Goal: Information Seeking & Learning: Find specific page/section

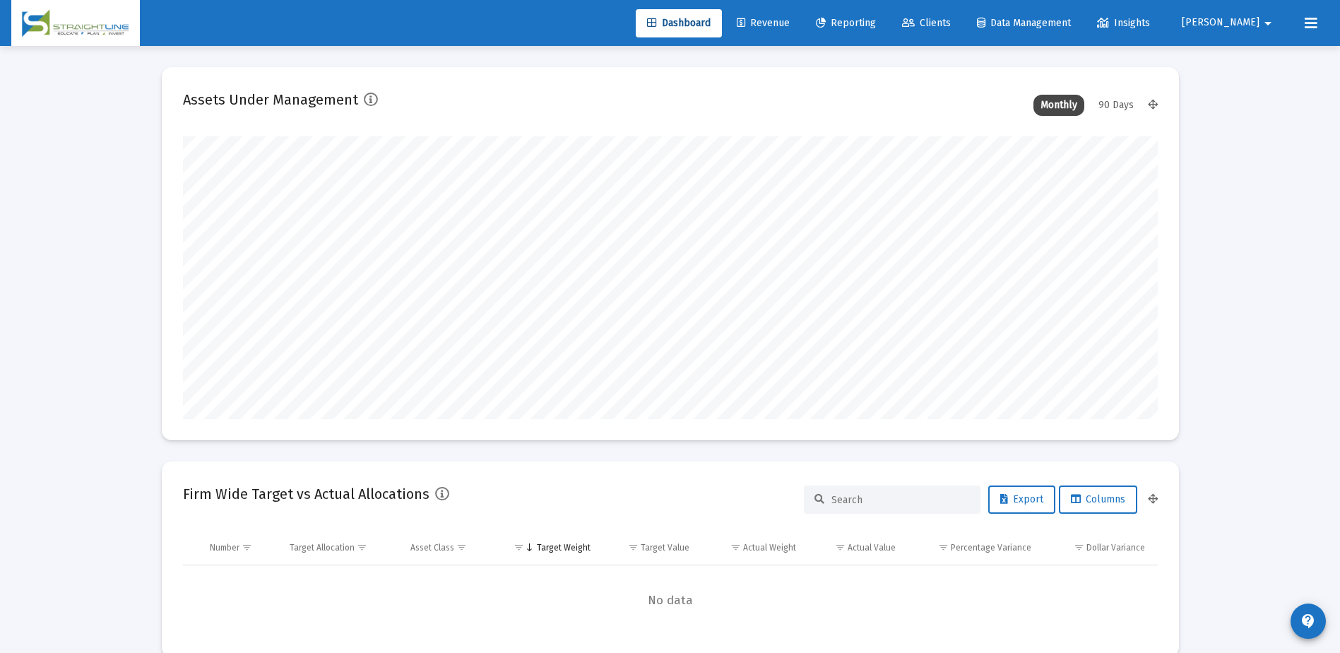
scroll to position [283, 525]
type input "[DATE]"
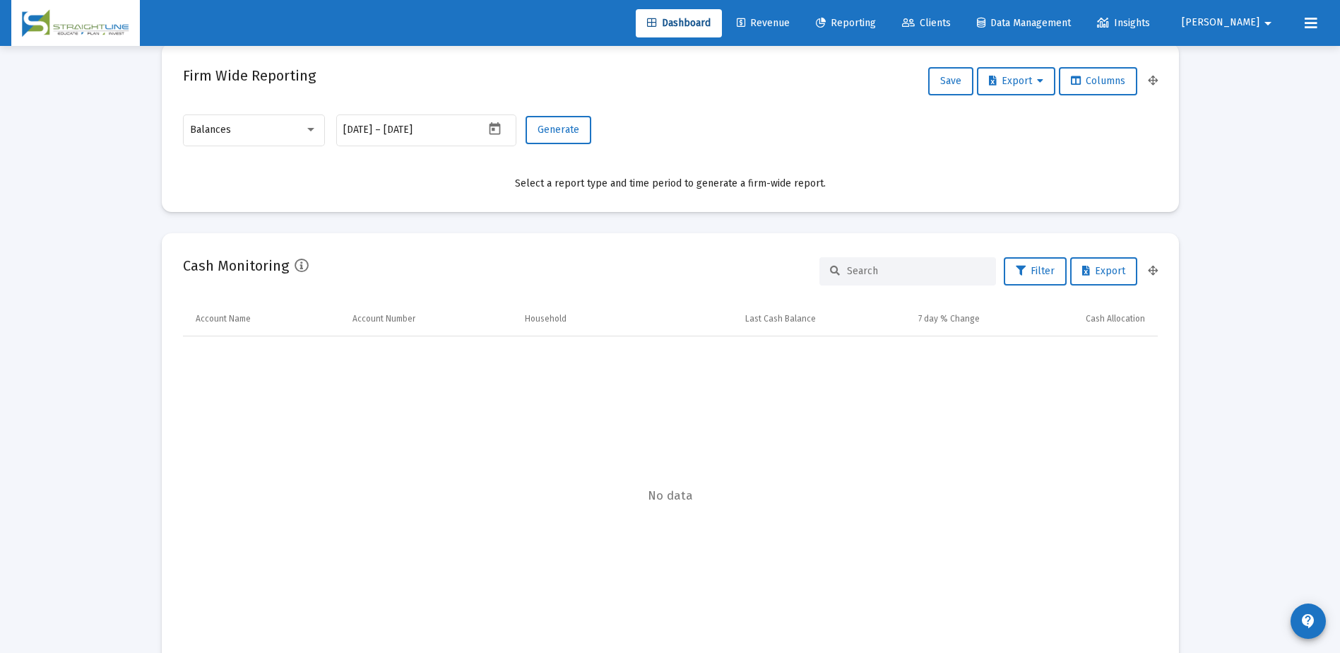
scroll to position [636, 0]
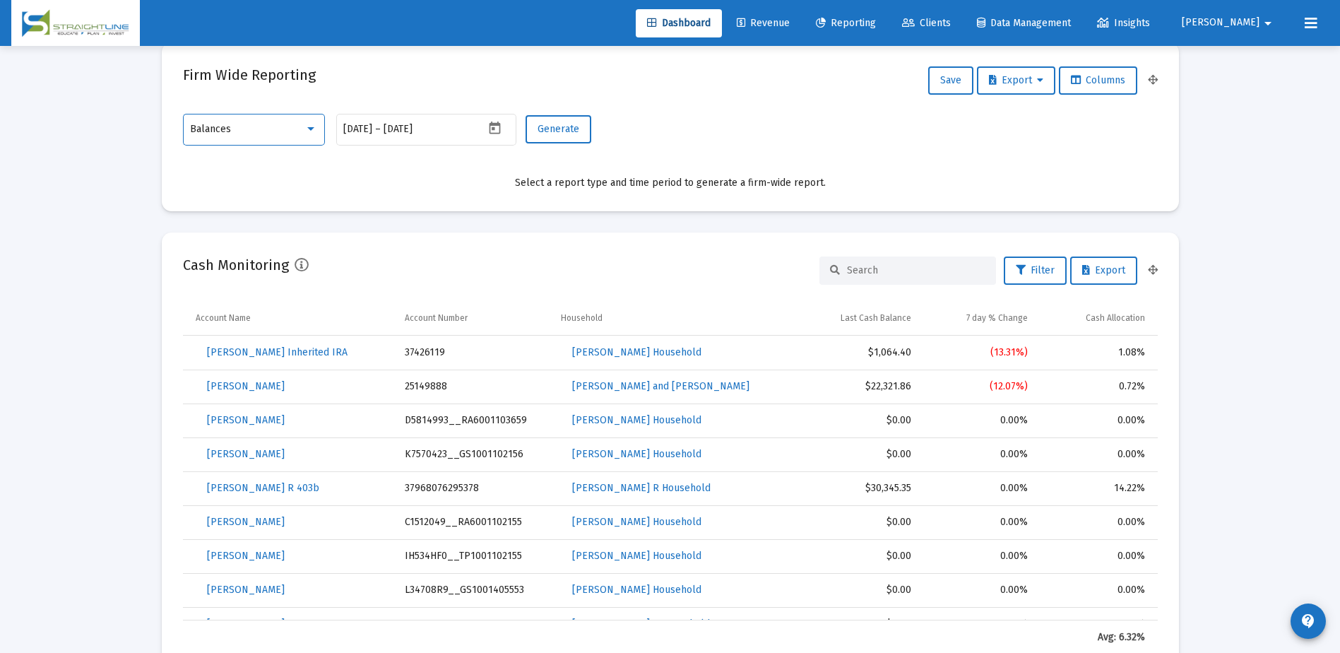
click at [312, 128] on div at bounding box center [310, 129] width 7 height 4
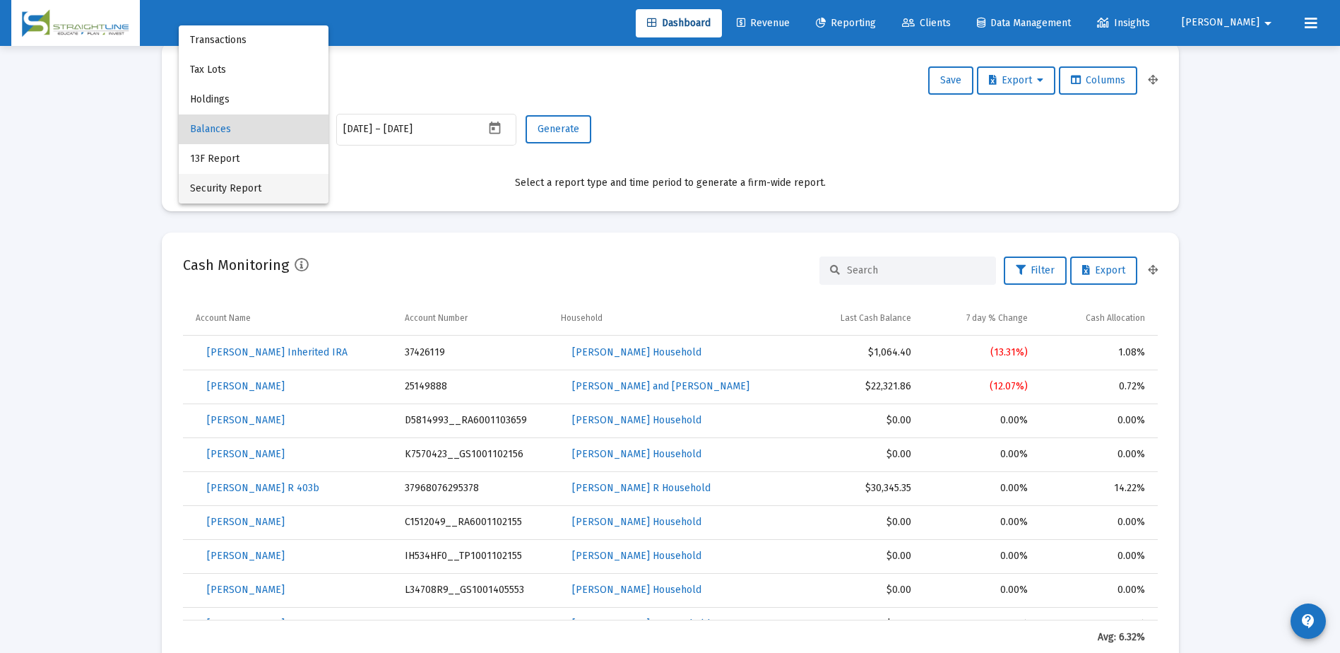
click at [291, 182] on span "Security Report" at bounding box center [253, 189] width 127 height 30
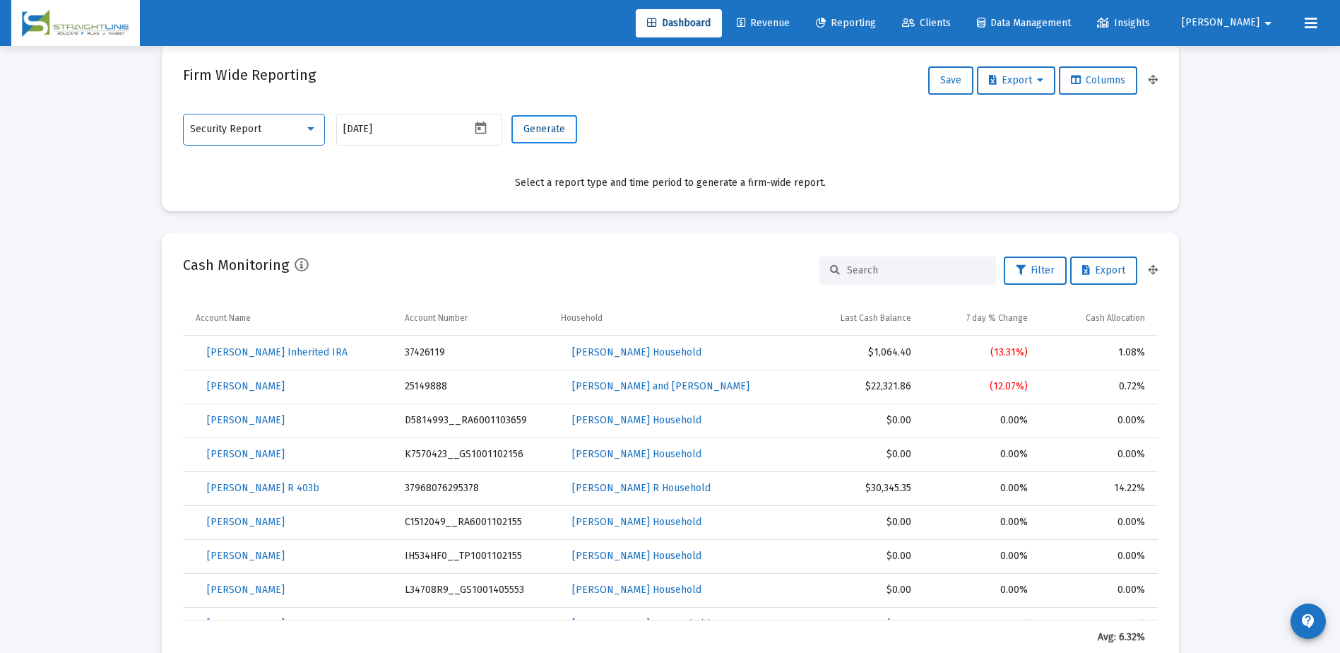
click at [536, 131] on span "Generate" at bounding box center [545, 129] width 42 height 12
click at [476, 131] on icon "Open calendar" at bounding box center [481, 128] width 11 height 13
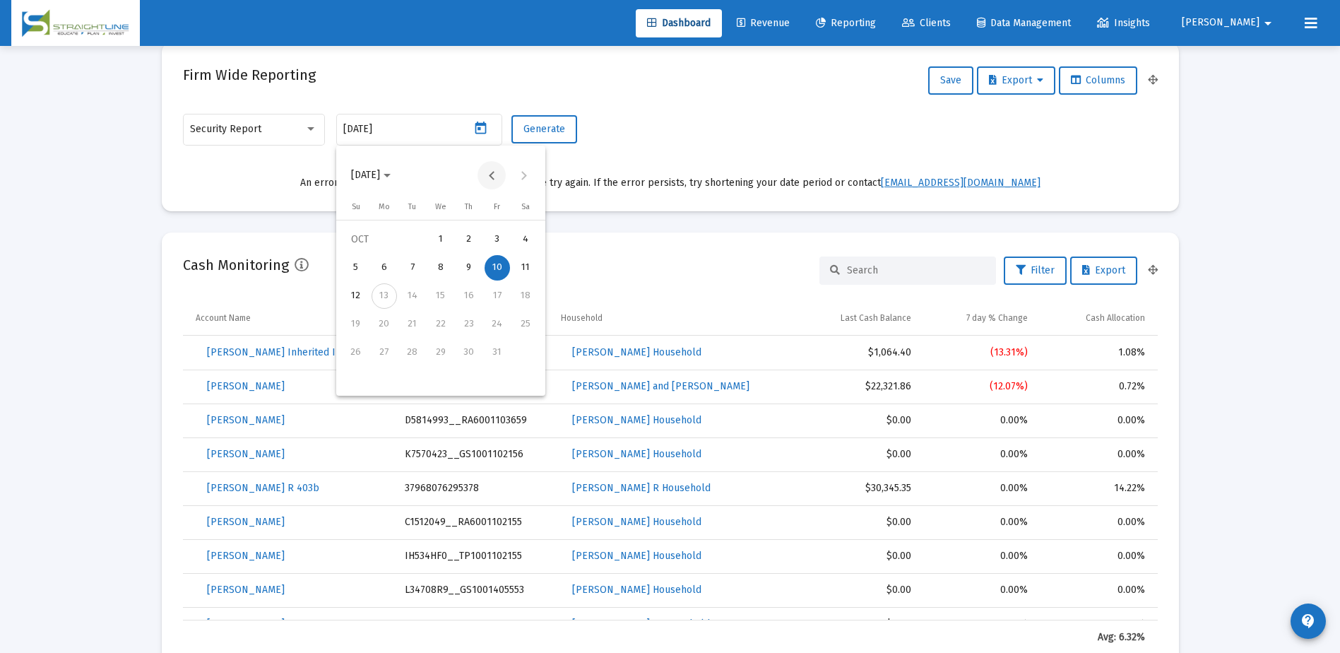
click at [493, 171] on button "Previous month" at bounding box center [492, 175] width 28 height 28
click at [524, 175] on button "Next month" at bounding box center [523, 175] width 28 height 28
click at [418, 382] on div "30" at bounding box center [412, 380] width 25 height 25
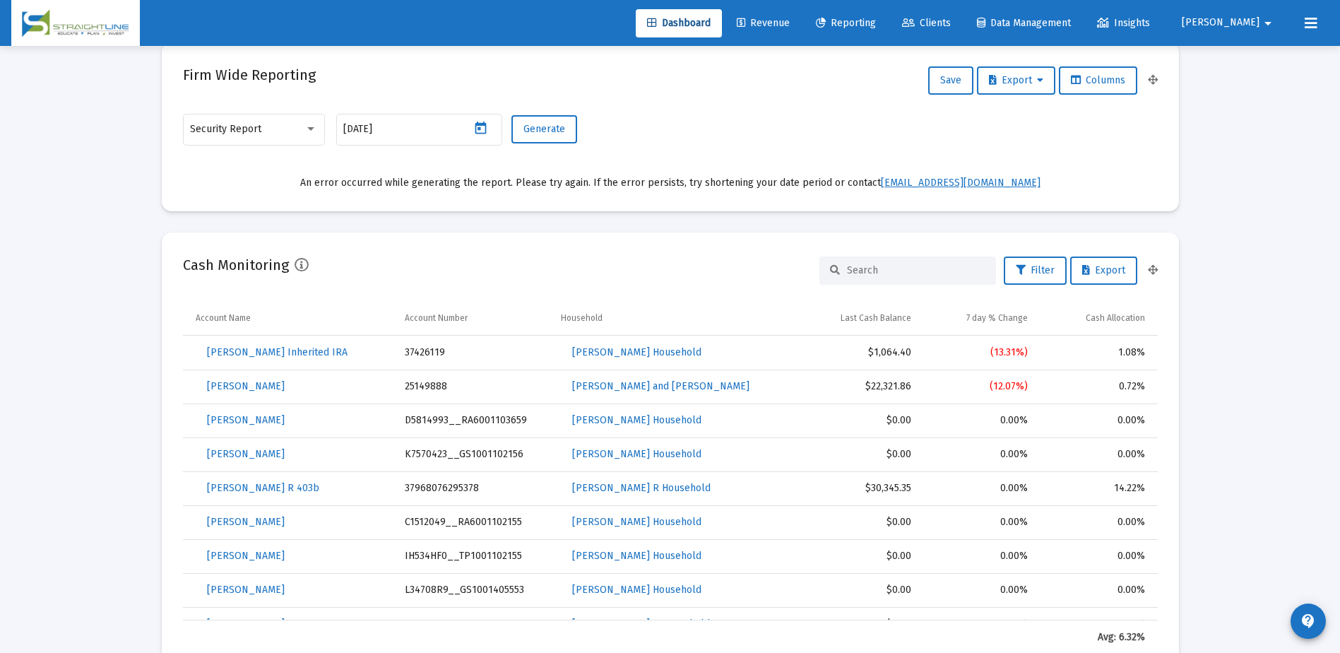
type input "[DATE]"
click at [552, 134] on span "Generate" at bounding box center [545, 129] width 42 height 12
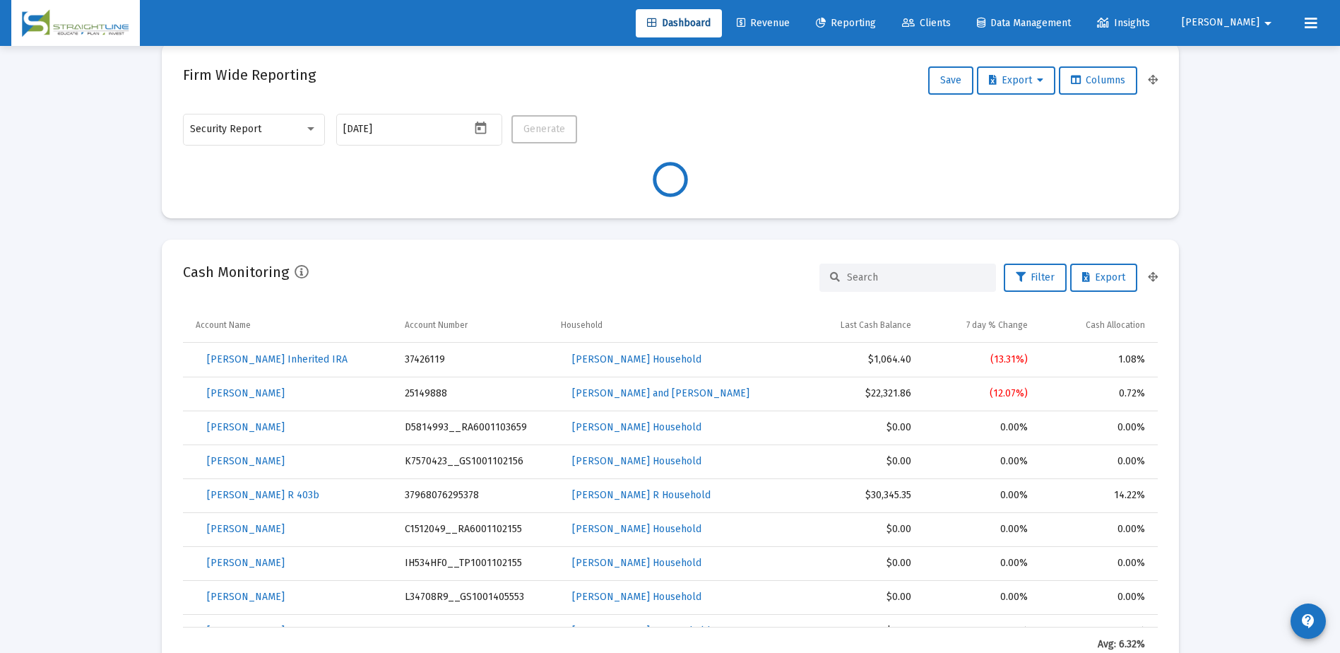
scroll to position [565, 0]
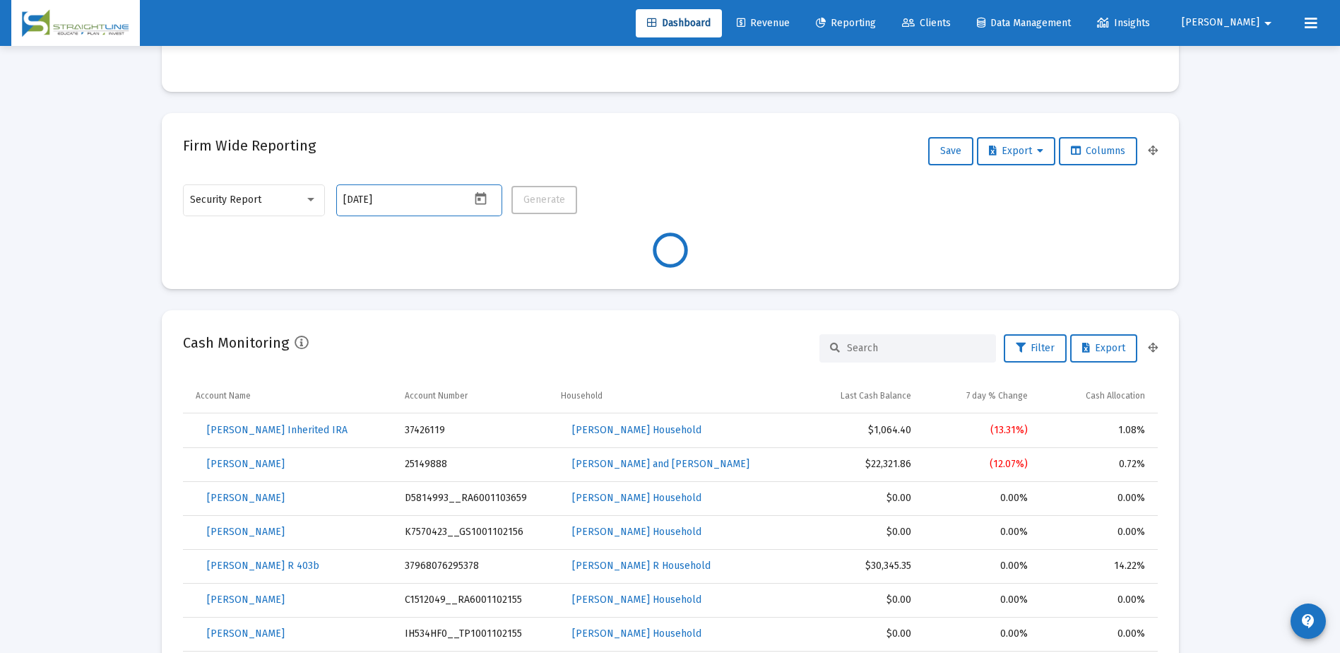
click at [396, 201] on input "[DATE]" at bounding box center [406, 199] width 127 height 11
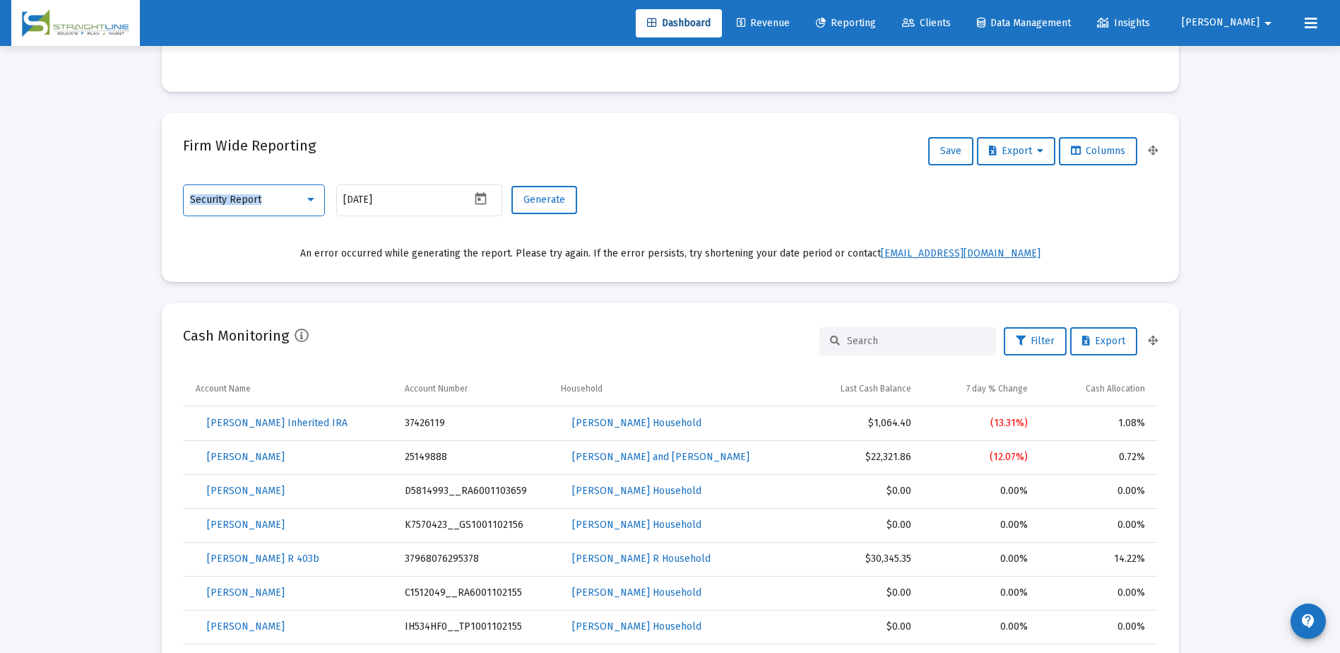
drag, startPoint x: 310, startPoint y: 204, endPoint x: 355, endPoint y: 159, distance: 64.0
click at [355, 159] on mat-card "Firm Wide Reporting Save Export Columns Security Report [DATE] Generate An erro…" at bounding box center [671, 197] width 1018 height 169
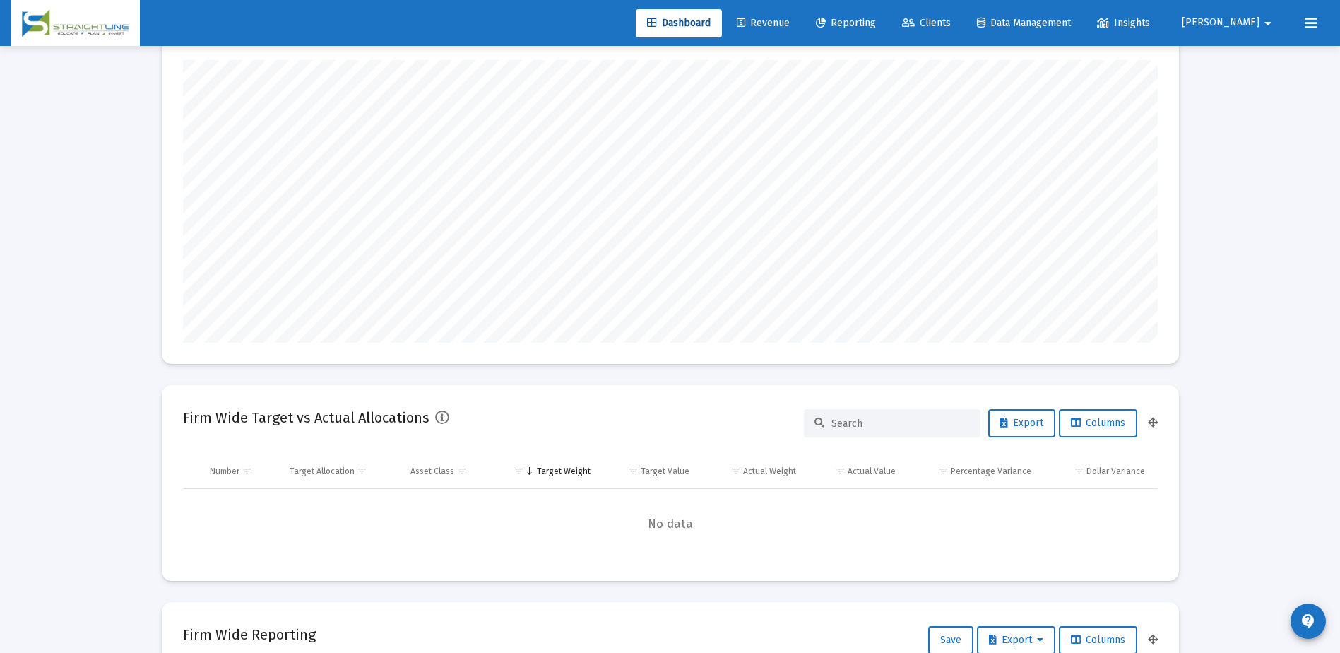
scroll to position [71, 0]
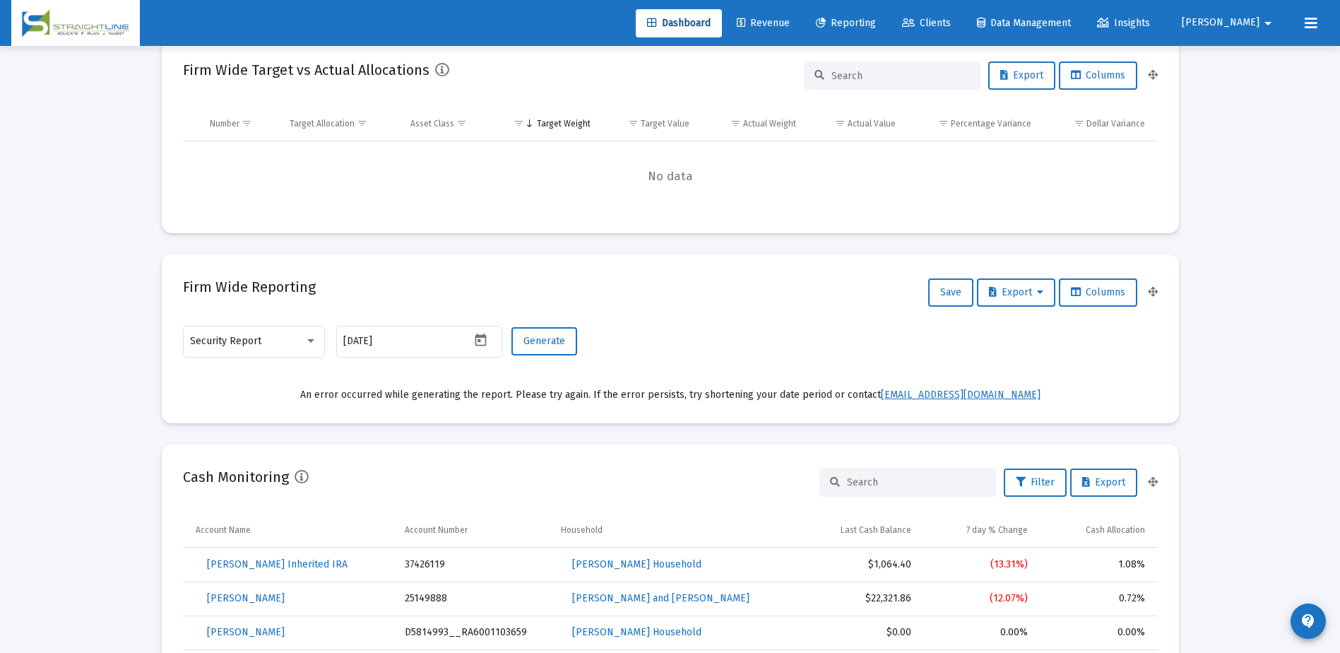
scroll to position [0, 0]
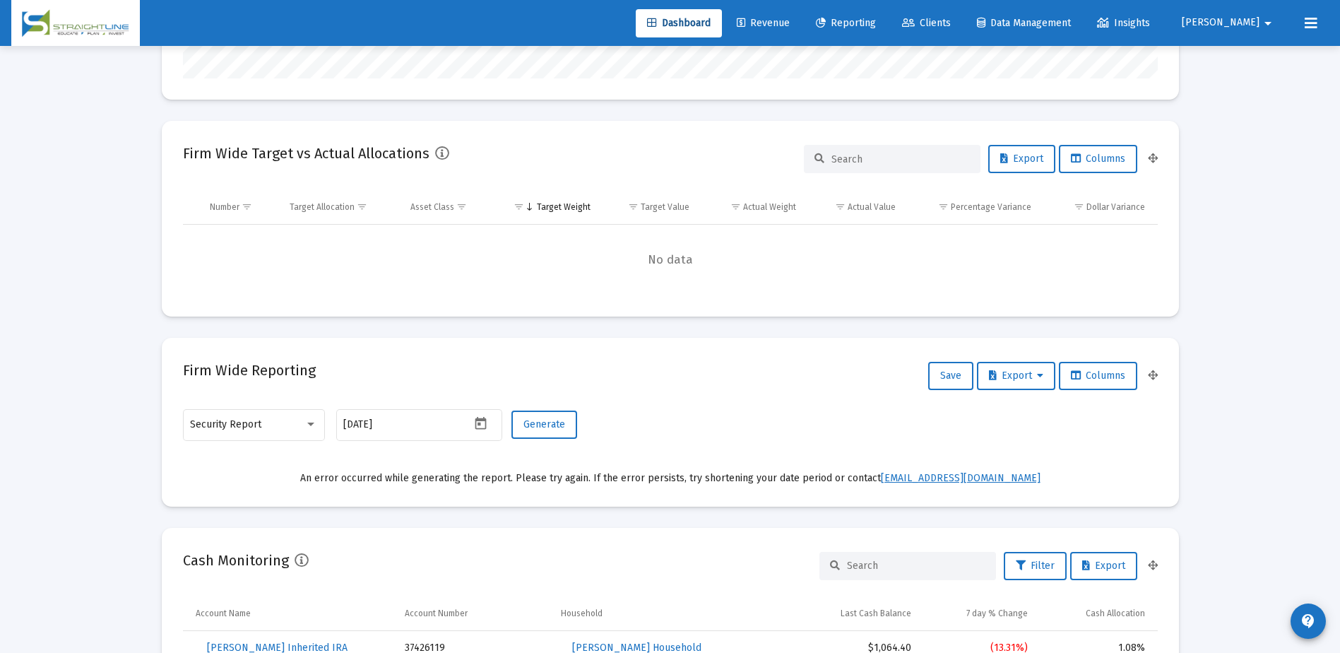
scroll to position [353, 0]
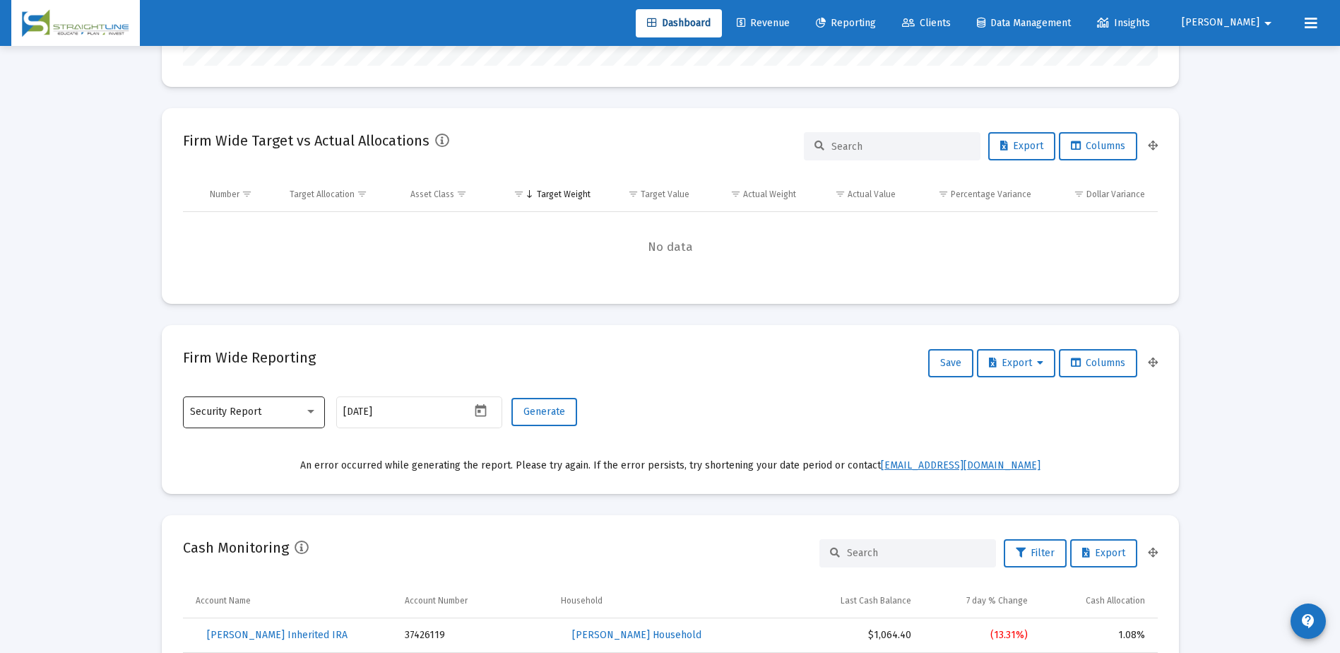
click at [321, 415] on div "Security Report" at bounding box center [254, 411] width 142 height 35
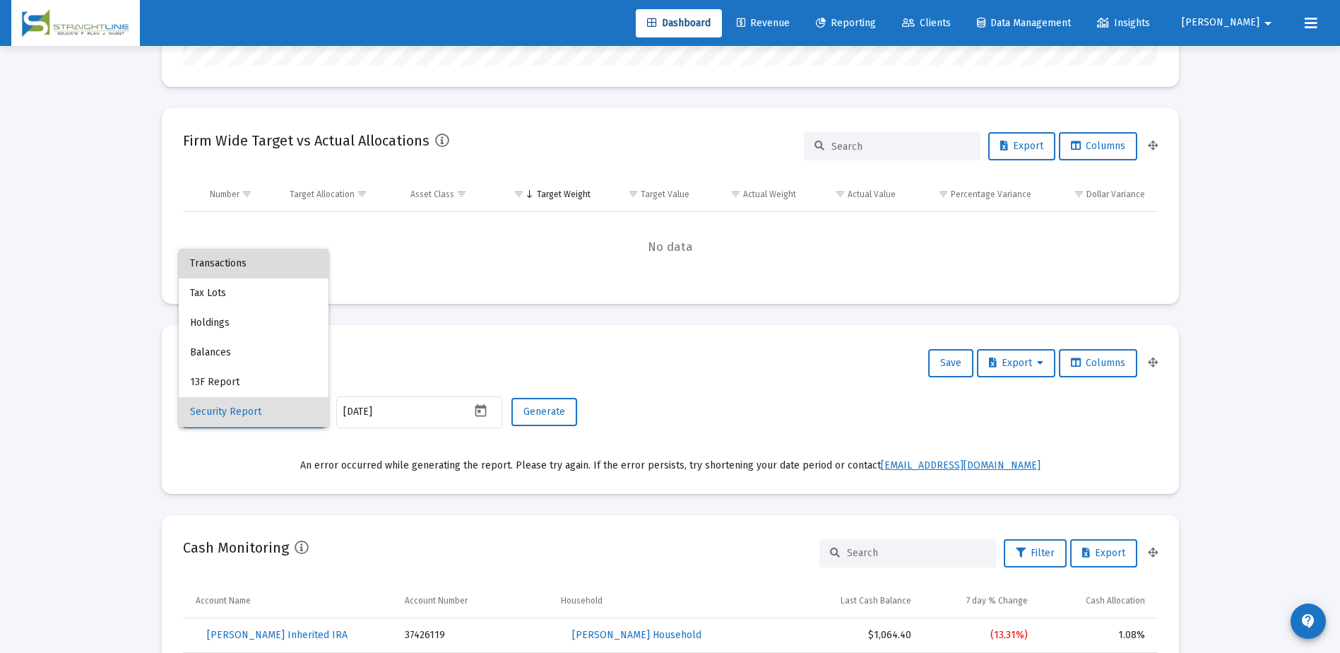
click at [229, 272] on span "Transactions" at bounding box center [253, 264] width 127 height 30
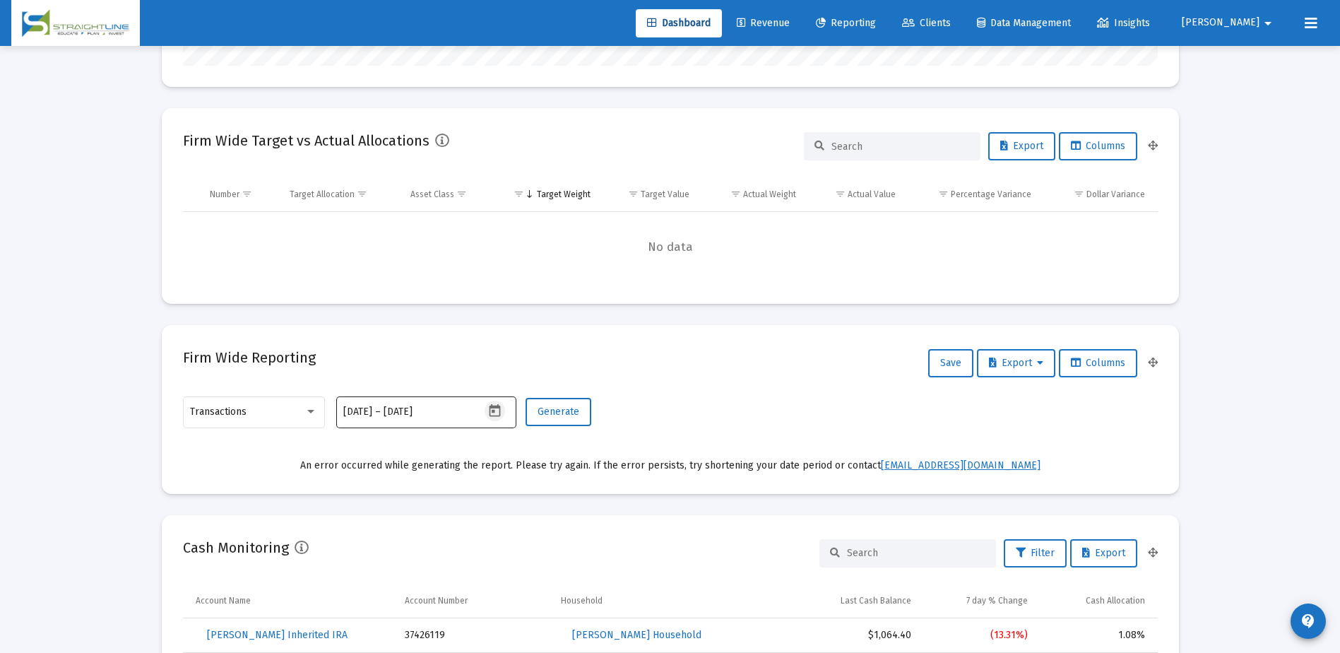
click at [494, 416] on icon "Open calendar" at bounding box center [495, 410] width 11 height 13
click at [491, 170] on button "Previous month" at bounding box center [492, 174] width 28 height 28
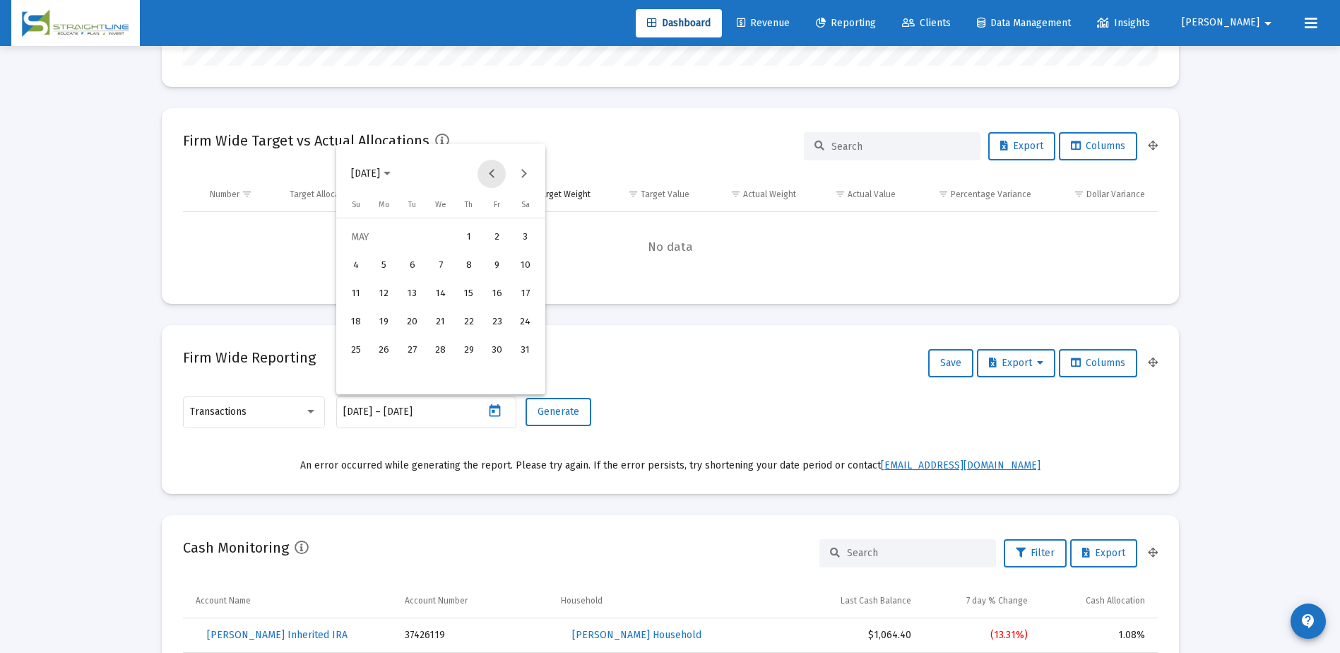
click at [491, 170] on button "Previous month" at bounding box center [492, 174] width 28 height 28
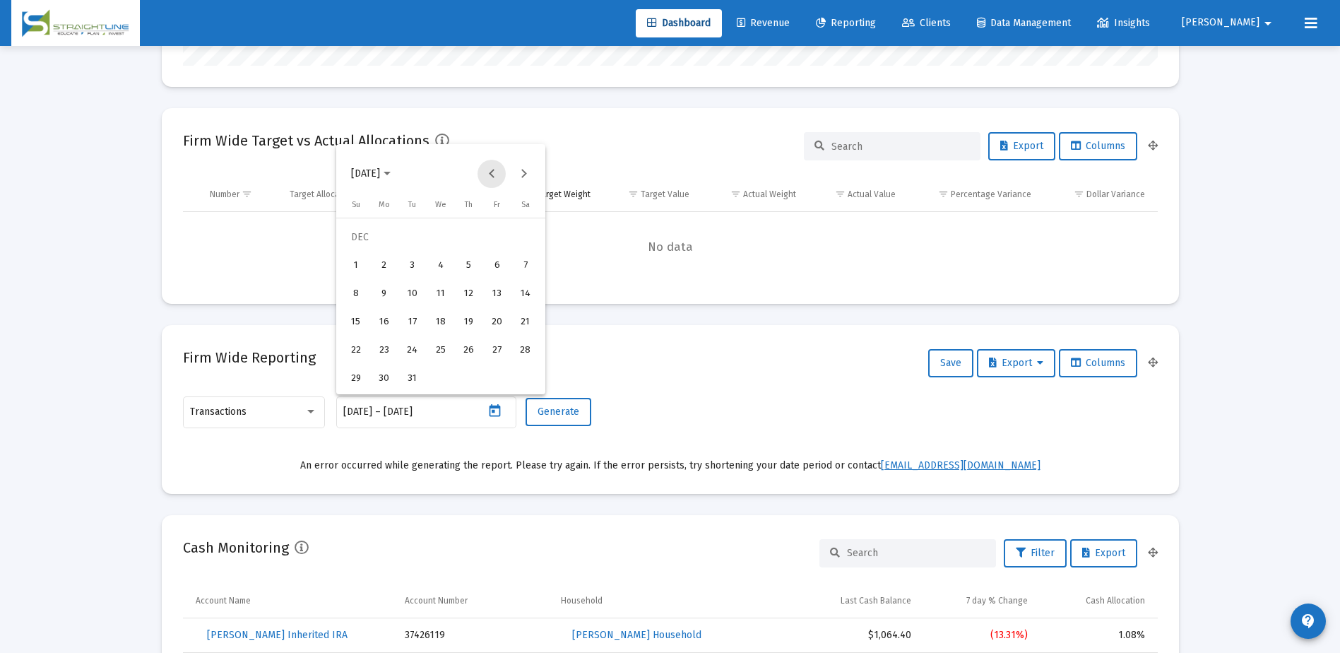
click at [491, 170] on button "Previous month" at bounding box center [492, 174] width 28 height 28
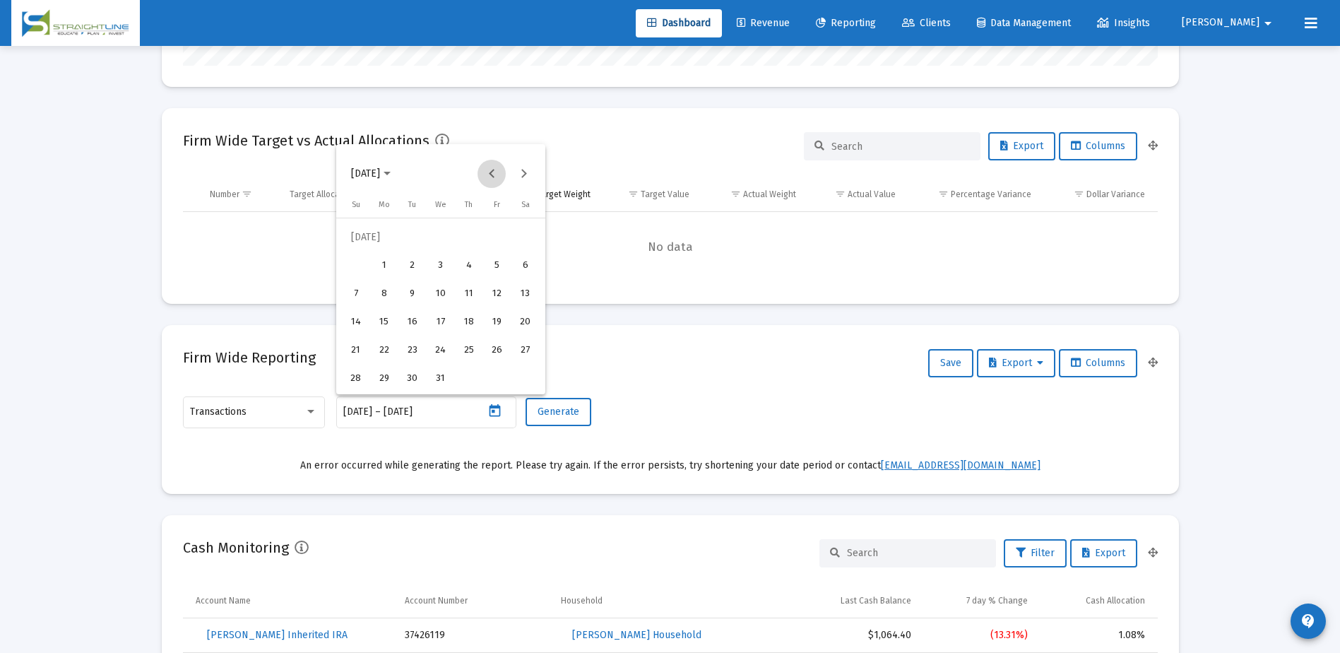
click at [491, 170] on button "Previous month" at bounding box center [492, 174] width 28 height 28
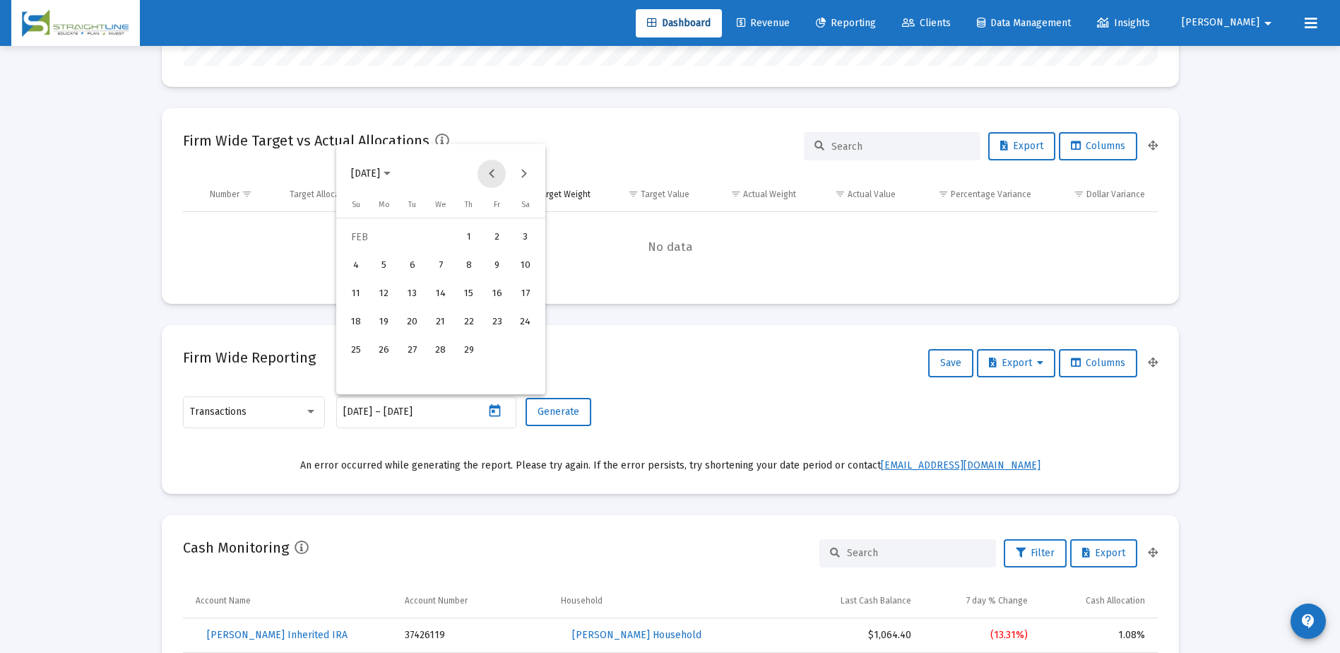
click at [492, 170] on button "Previous month" at bounding box center [492, 174] width 28 height 28
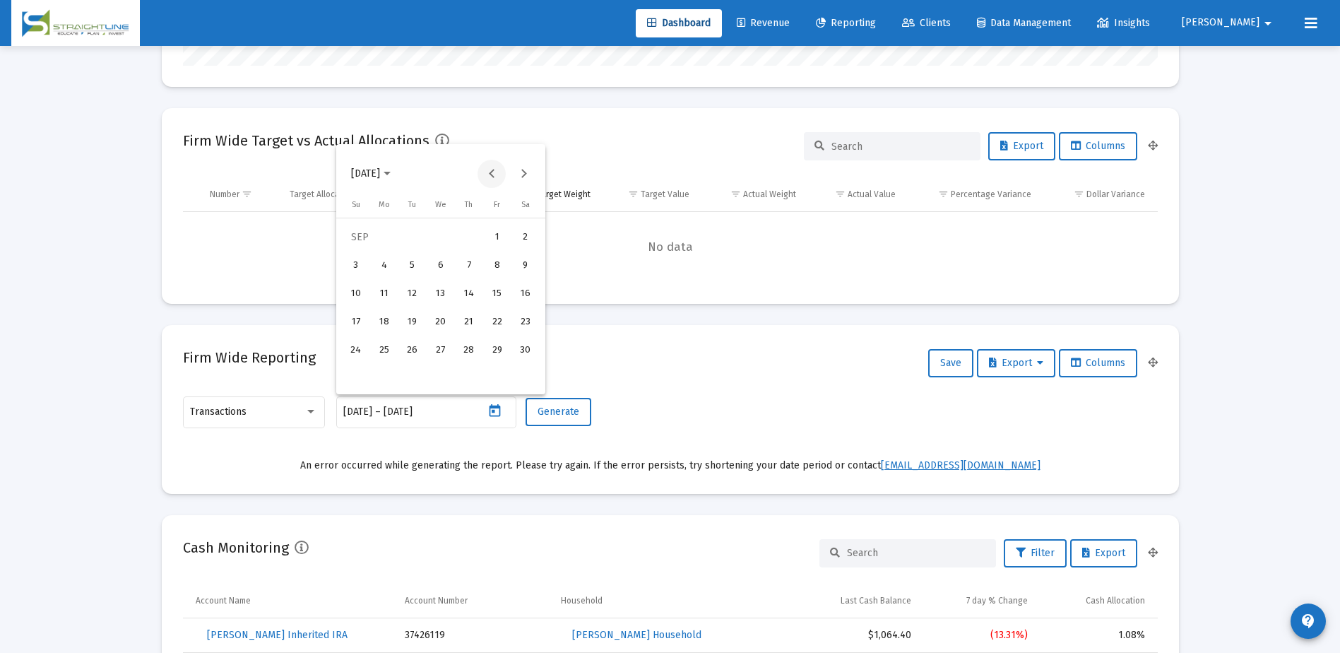
click at [492, 170] on button "Previous month" at bounding box center [492, 174] width 28 height 28
click at [531, 173] on button "Next month" at bounding box center [523, 174] width 28 height 28
drag, startPoint x: 379, startPoint y: 269, endPoint x: 522, endPoint y: 236, distance: 146.5
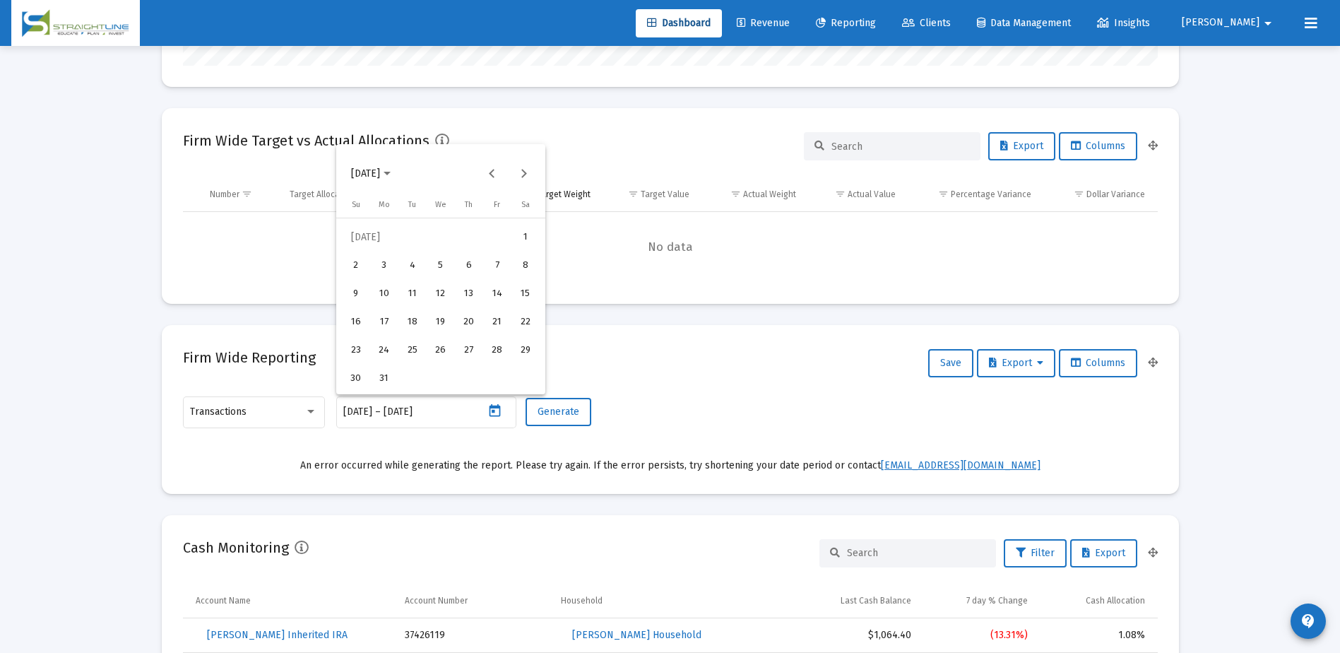
click at [522, 236] on tbody "[DATE] 2 3 4 5 6 7 8 9 10 11 12 13 14 15 16 17 18 19 20 21 22 23 24 25 26 27 28…" at bounding box center [441, 308] width 198 height 170
click at [522, 236] on div "1" at bounding box center [525, 237] width 25 height 25
type input "[DATE]"
click at [380, 375] on div "31" at bounding box center [384, 378] width 25 height 25
type input "[DATE]"
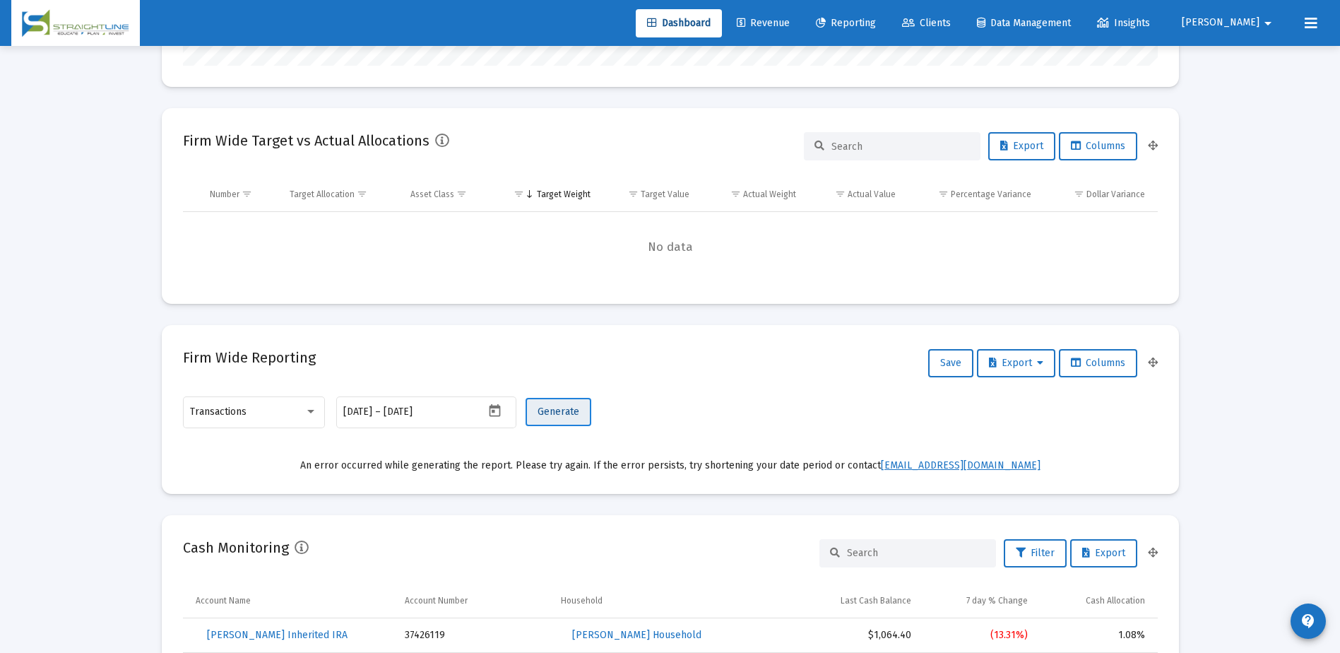
click at [569, 413] on span "Generate" at bounding box center [559, 412] width 42 height 12
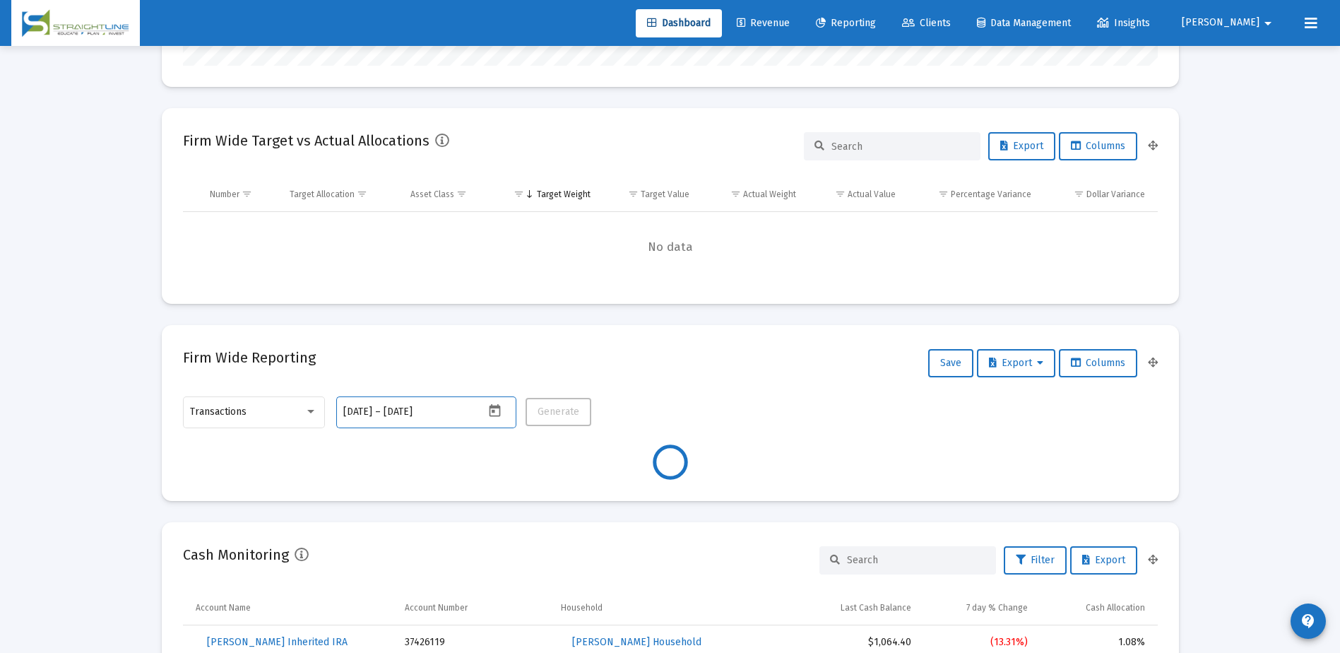
drag, startPoint x: 451, startPoint y: 414, endPoint x: 365, endPoint y: 415, distance: 86.2
click at [365, 415] on div "[DATE] [DATE] – [DATE]" at bounding box center [413, 411] width 141 height 11
click at [719, 365] on div "Firm Wide Reporting Save Export Columns" at bounding box center [670, 363] width 975 height 34
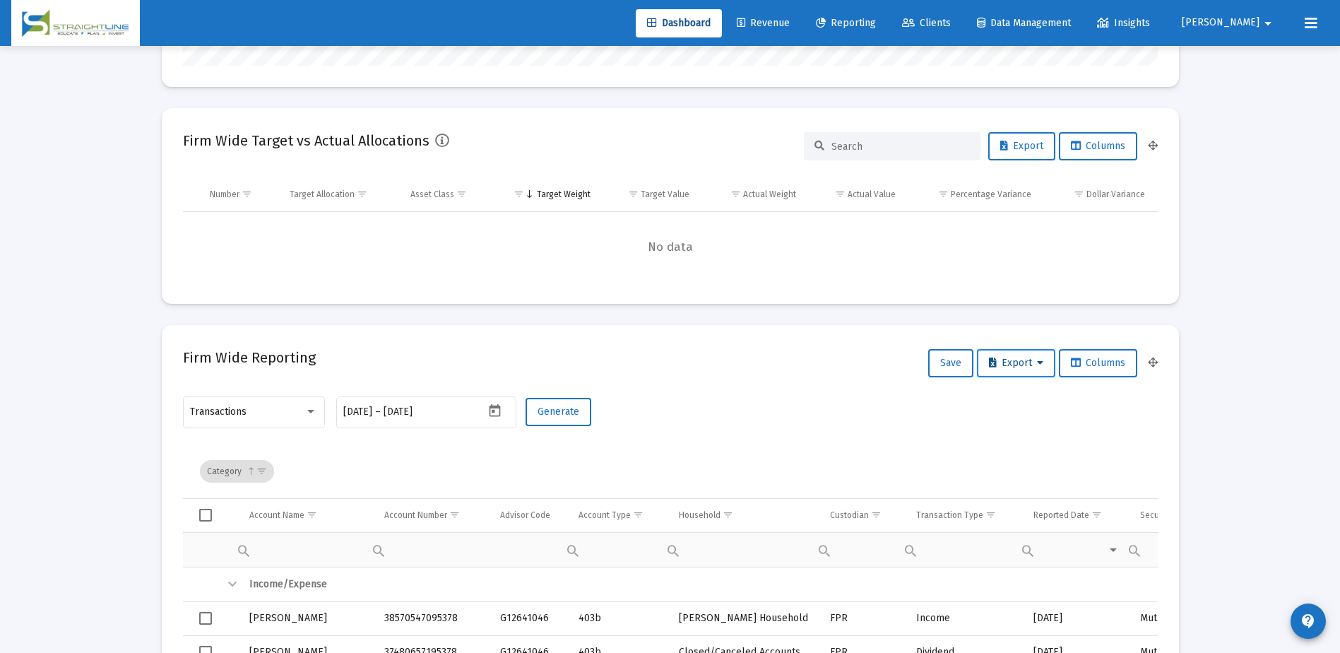
click at [1031, 362] on span "Export" at bounding box center [1016, 363] width 54 height 12
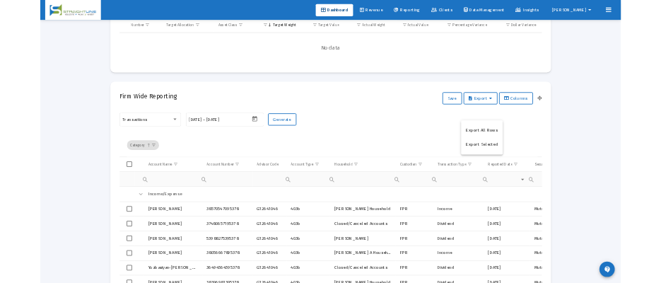
scroll to position [495, 0]
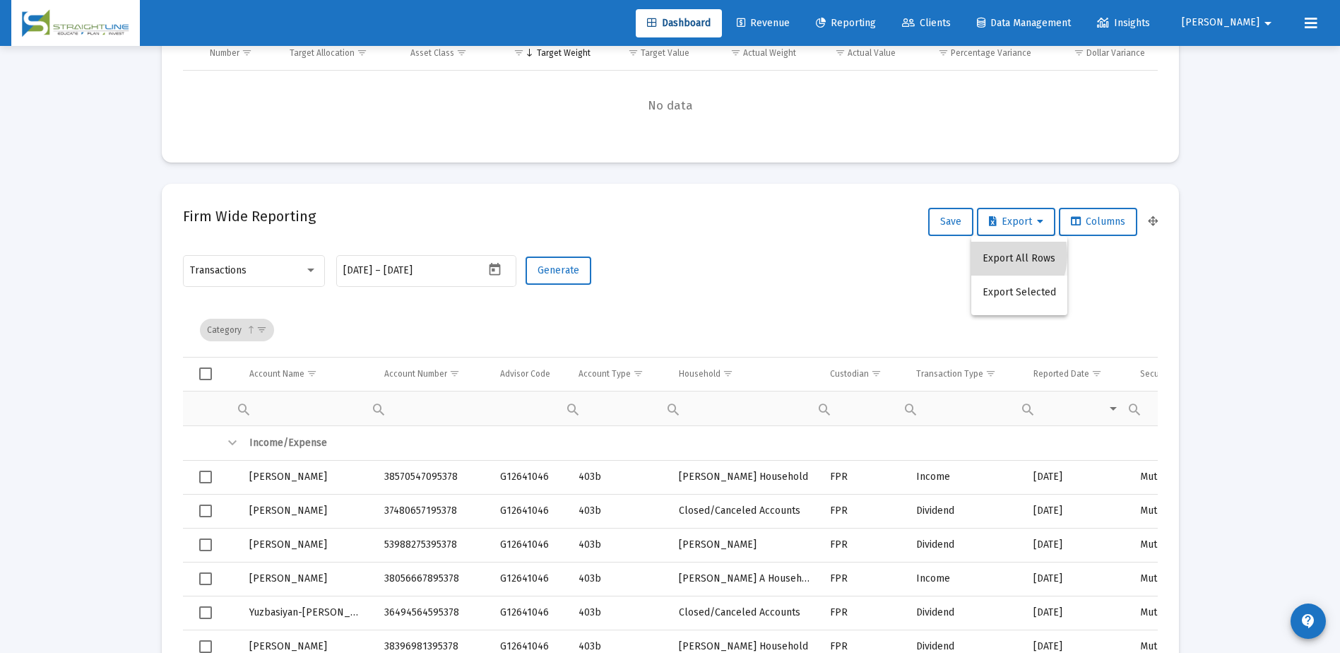
click at [995, 255] on button "Export All Rows" at bounding box center [1020, 259] width 96 height 34
drag, startPoint x: 1239, startPoint y: 231, endPoint x: 1303, endPoint y: 246, distance: 66.0
click at [492, 264] on icon "Open calendar" at bounding box center [495, 269] width 11 height 13
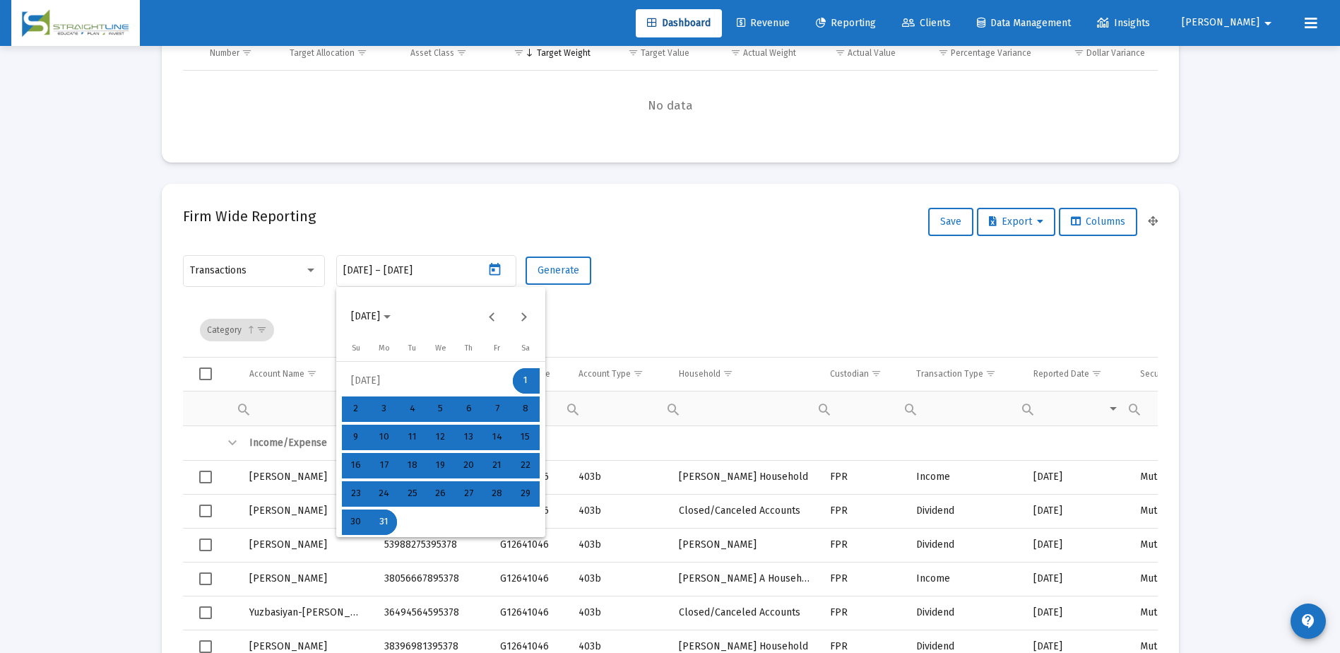
click at [650, 317] on div at bounding box center [670, 326] width 1340 height 653
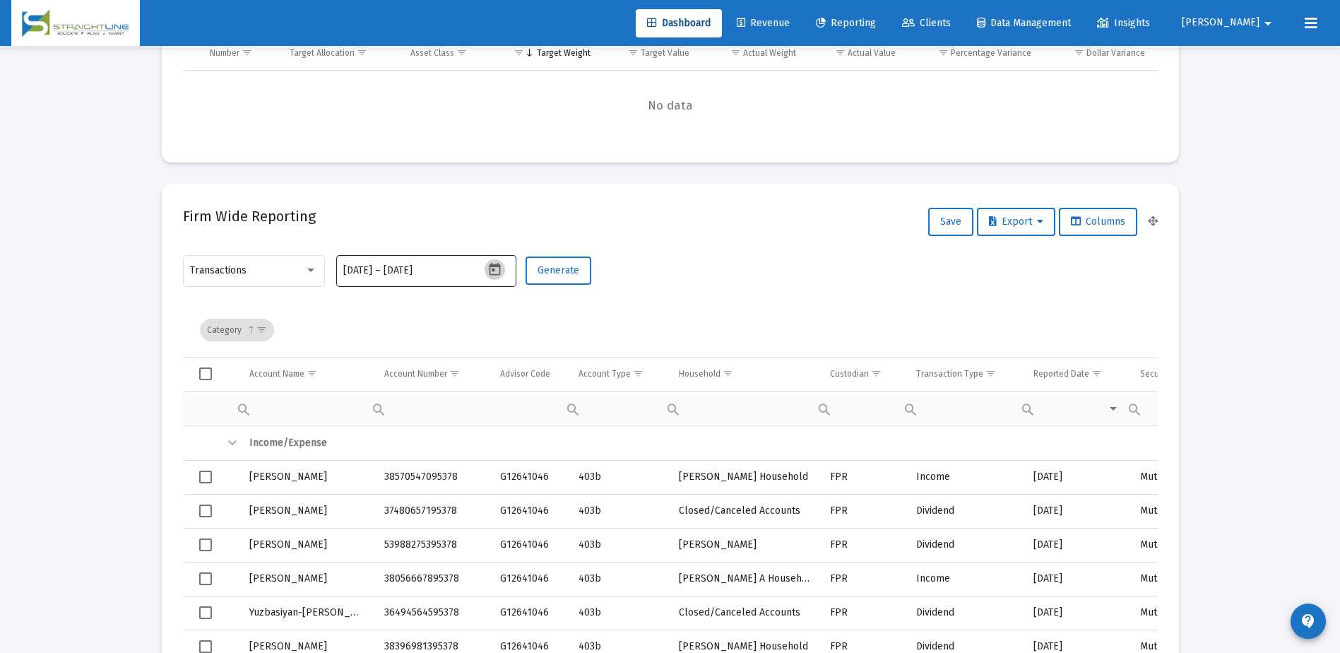
click at [492, 266] on icon "Open calendar" at bounding box center [495, 269] width 11 height 13
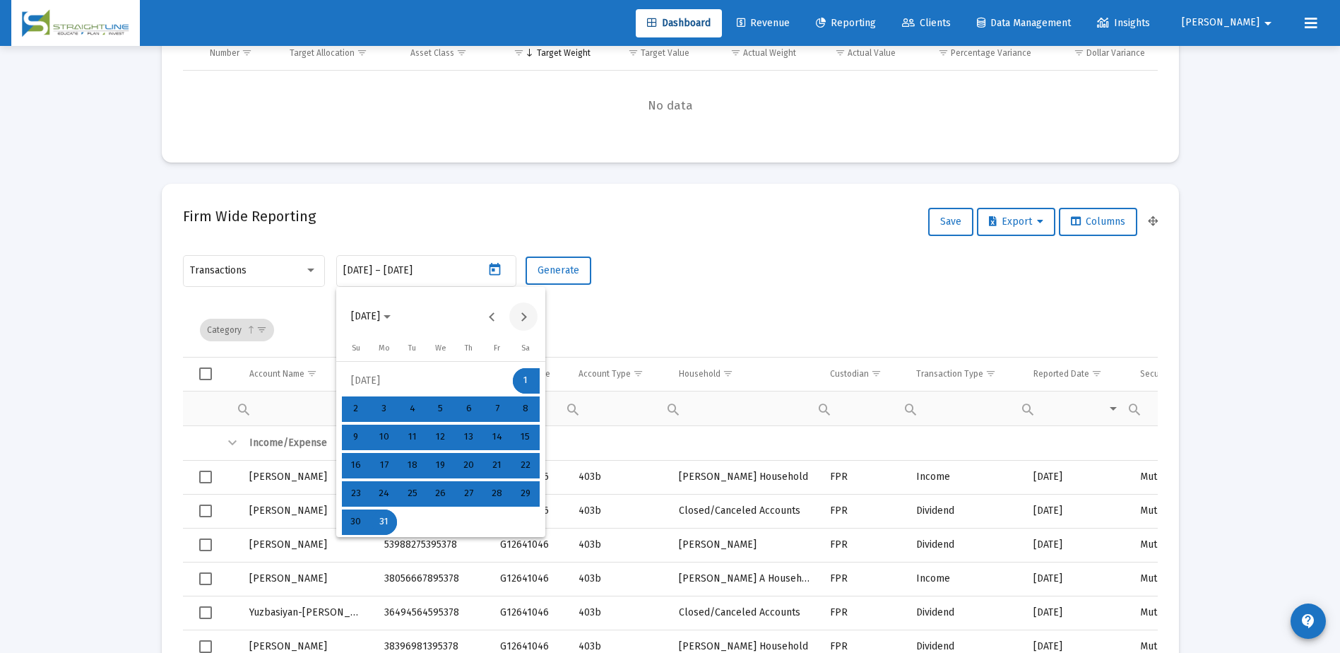
click at [519, 315] on button "Next month" at bounding box center [523, 316] width 28 height 28
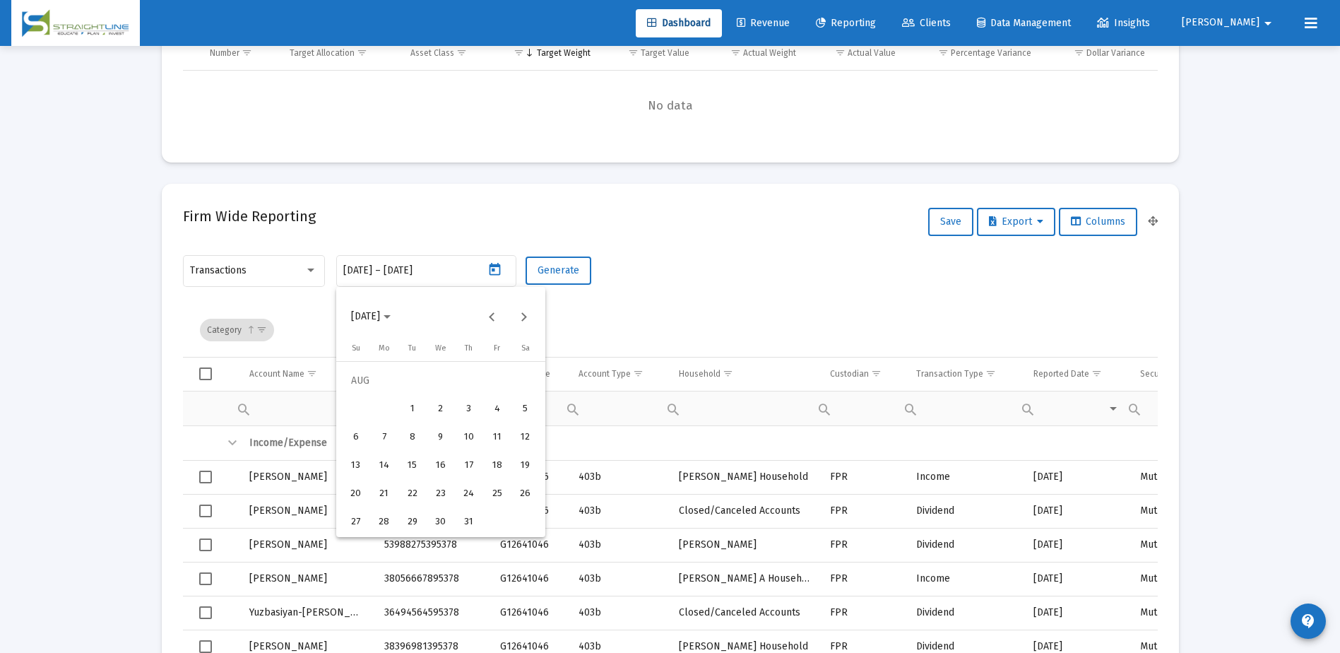
click at [403, 408] on div "1" at bounding box center [412, 408] width 25 height 25
type input "[DATE]"
click at [467, 524] on div "31" at bounding box center [468, 521] width 25 height 25
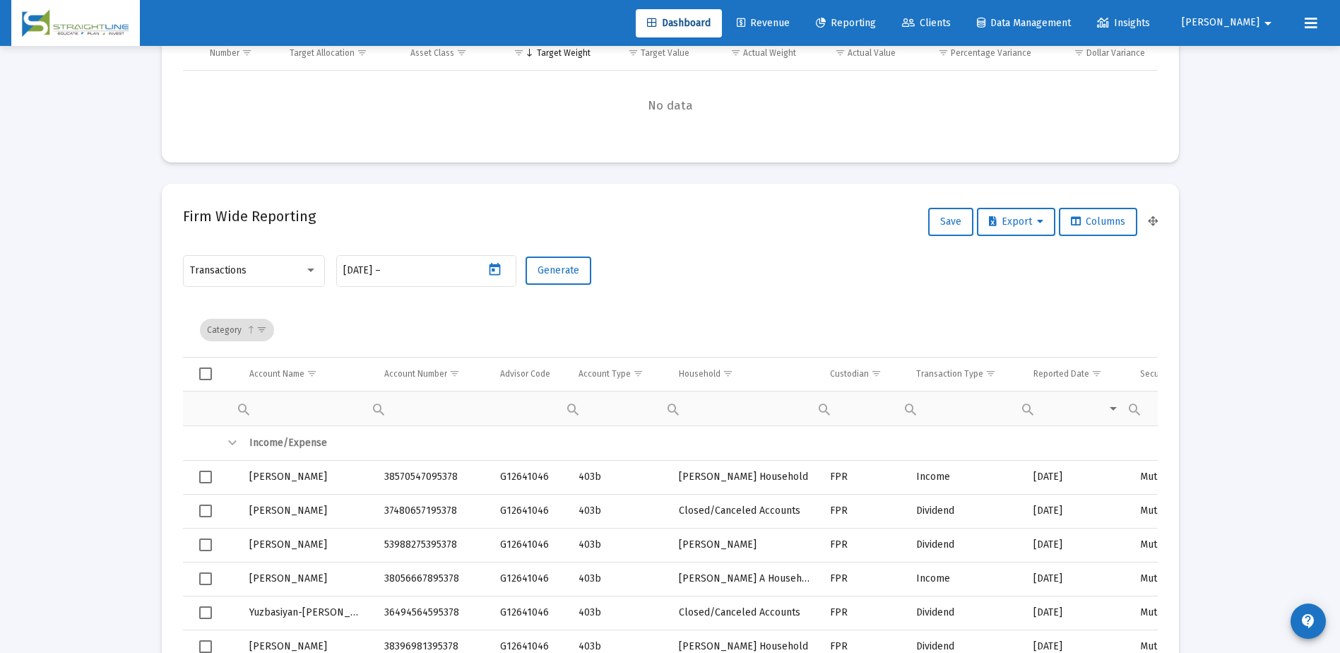
type input "[DATE]"
click at [556, 103] on span "No data" at bounding box center [670, 106] width 975 height 16
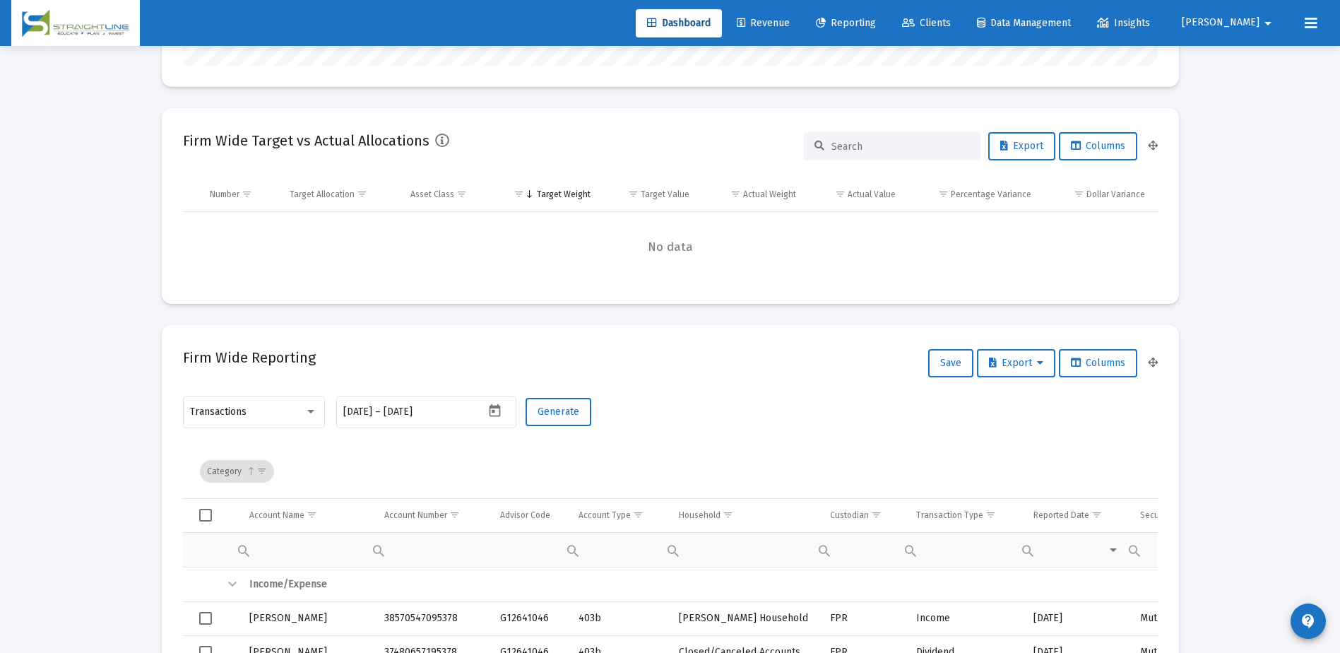
click at [951, 21] on span "Clients" at bounding box center [926, 23] width 49 height 12
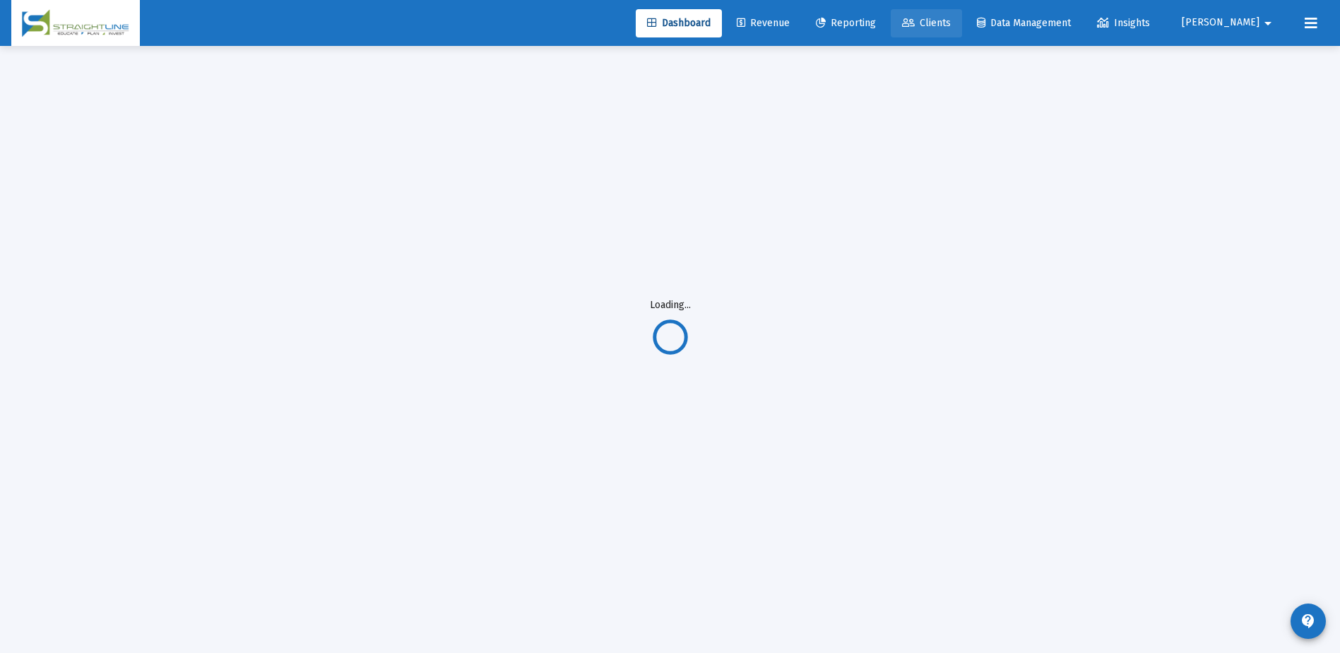
scroll to position [46, 0]
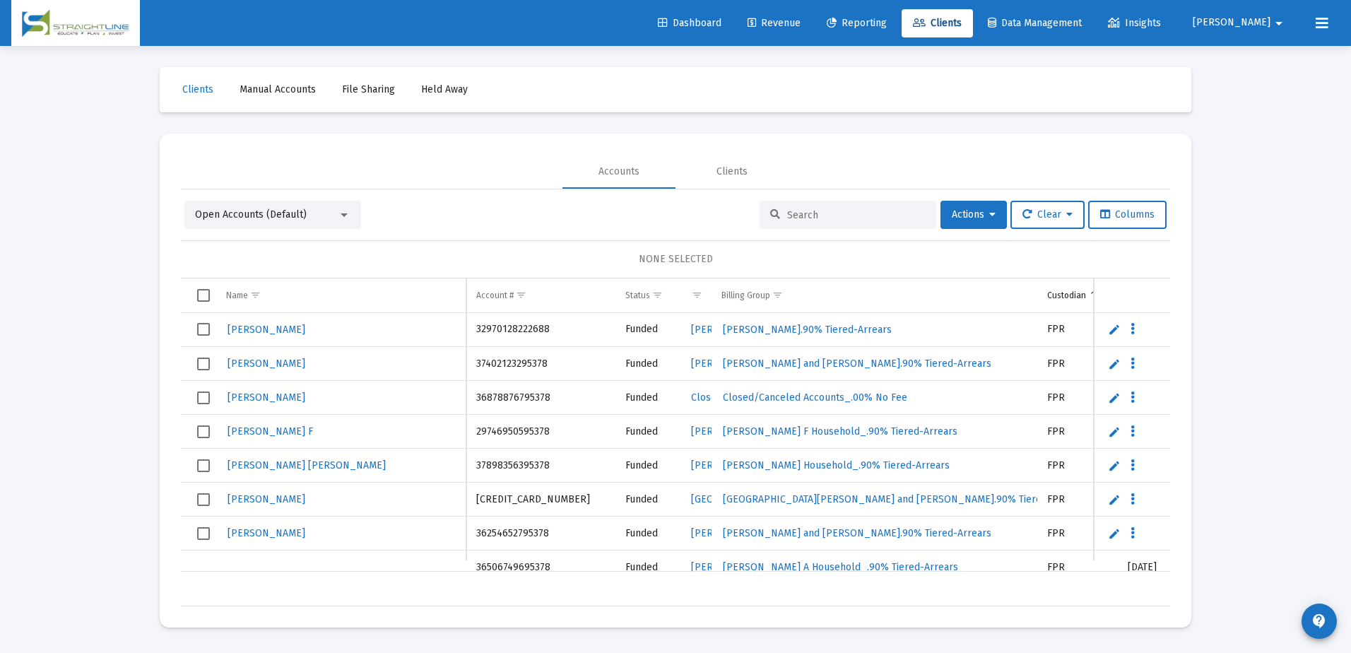
click at [808, 211] on input at bounding box center [856, 215] width 138 height 12
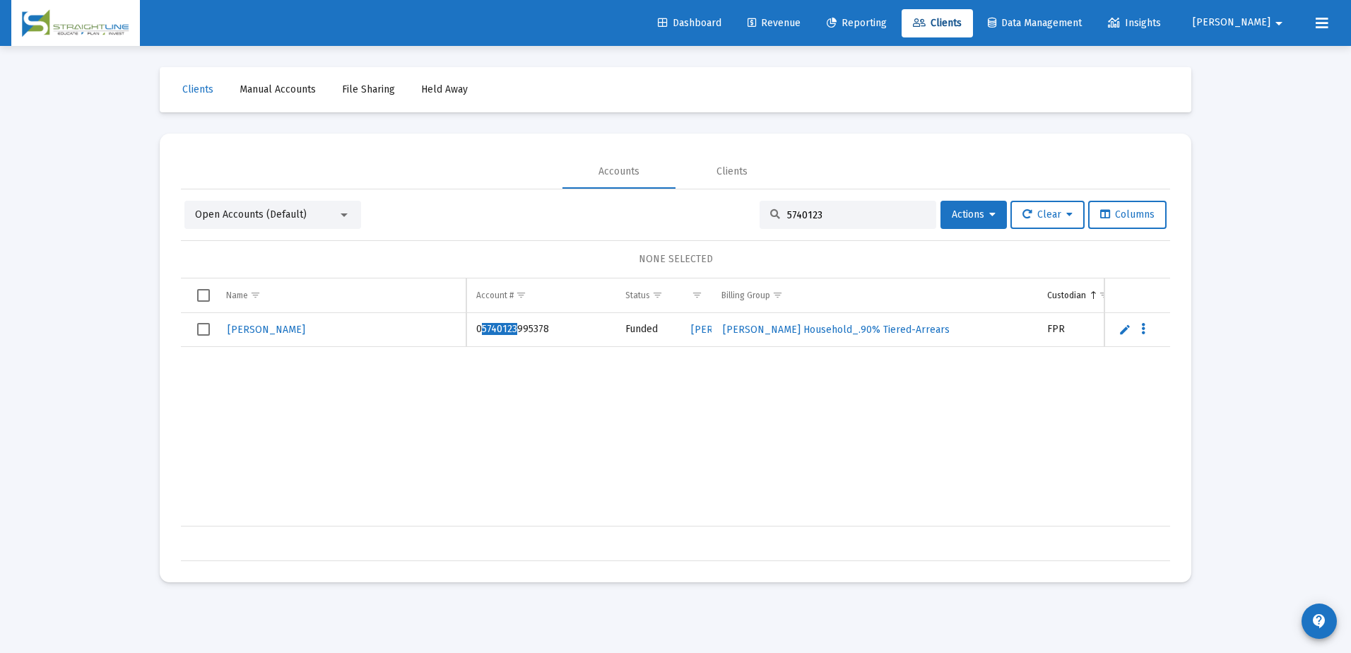
click at [787, 214] on input "5740123" at bounding box center [856, 215] width 138 height 12
click at [811, 218] on input "05740123" at bounding box center [856, 215] width 138 height 12
click at [810, 218] on input "05740123" at bounding box center [856, 215] width 138 height 12
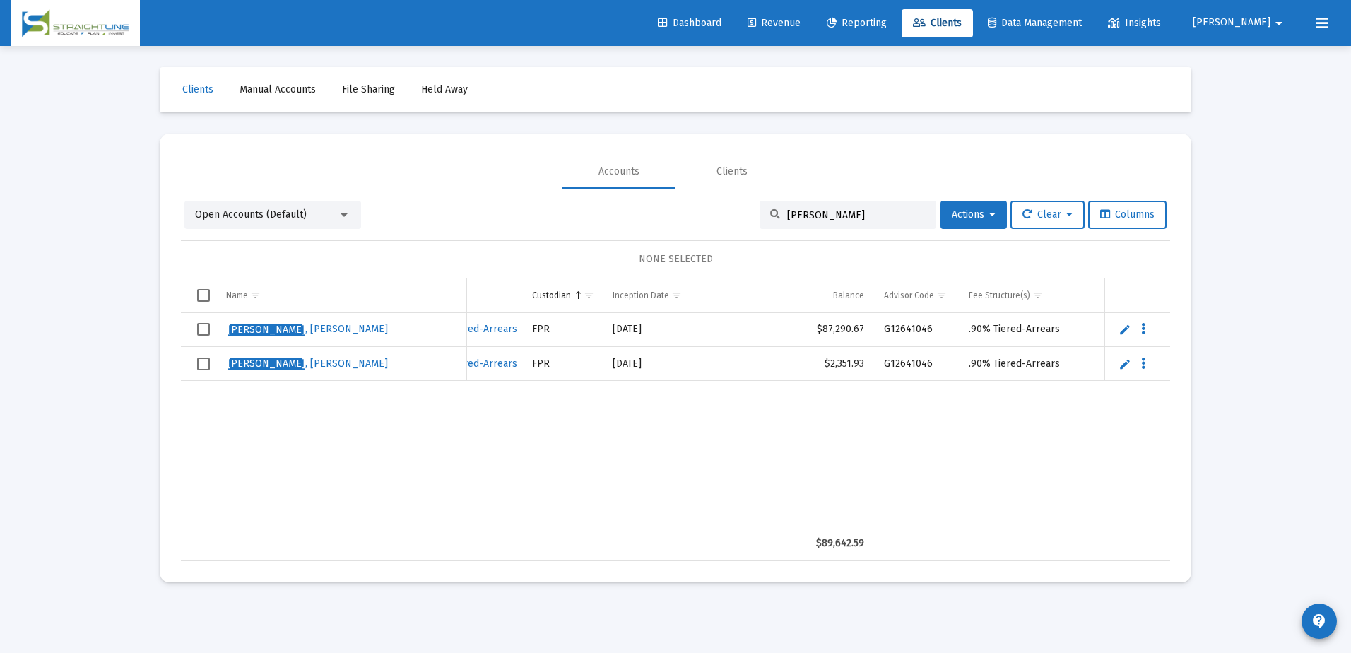
scroll to position [0, 517]
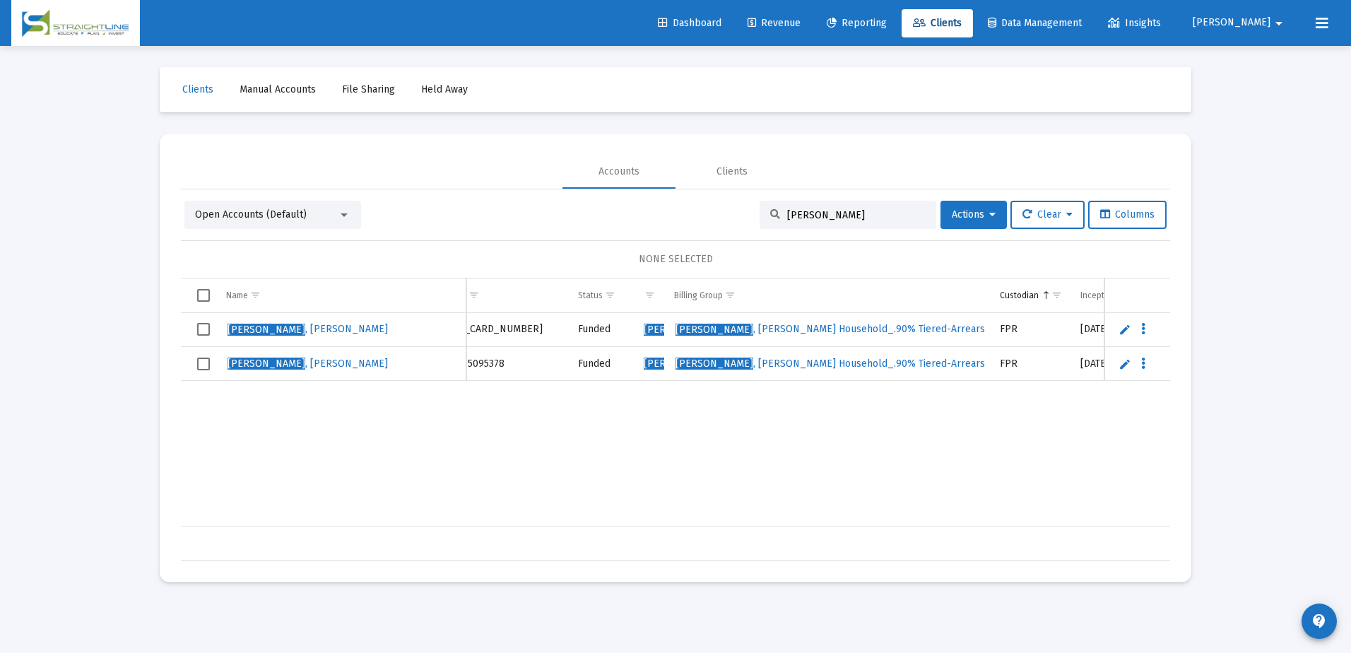
type input "[PERSON_NAME]"
click at [206, 331] on span "Select row" at bounding box center [203, 329] width 13 height 13
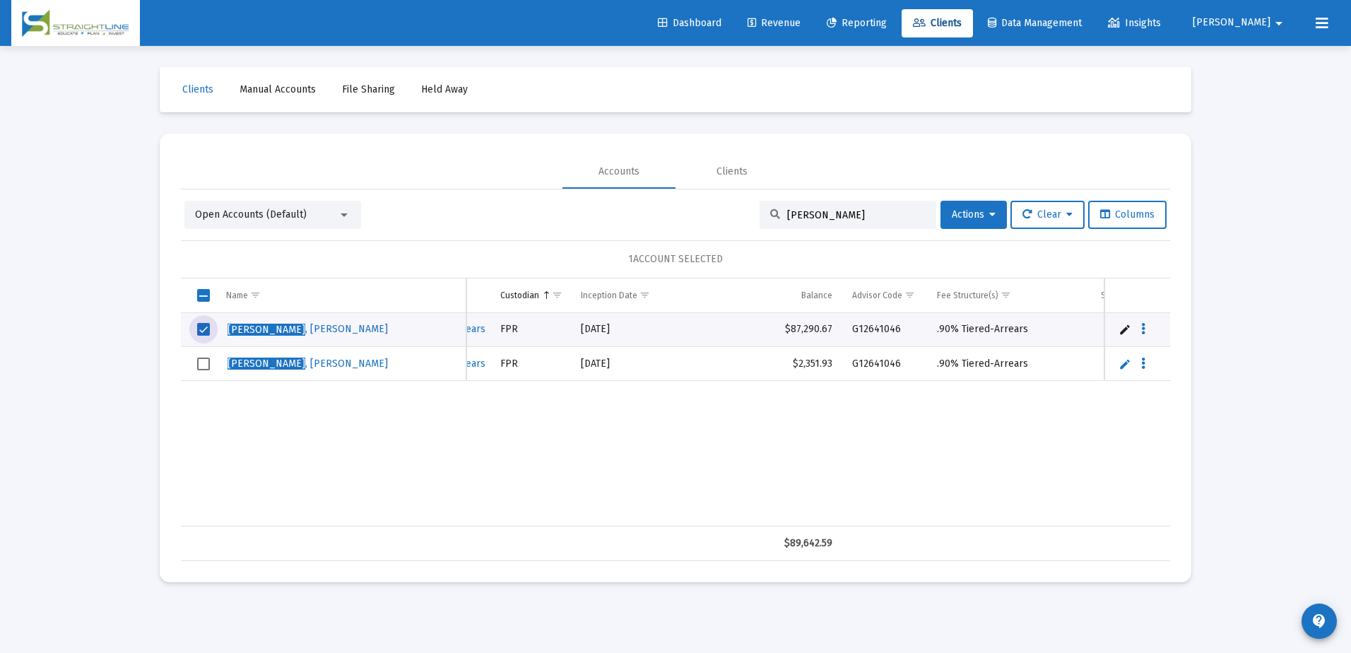
click at [659, 449] on div "[PERSON_NAME] C 36904605095380 457b Funded [PERSON_NAME] Household [GEOGRAPHIC_…" at bounding box center [435, 419] width 1603 height 213
click at [248, 329] on span "[PERSON_NAME]" at bounding box center [267, 330] width 78 height 12
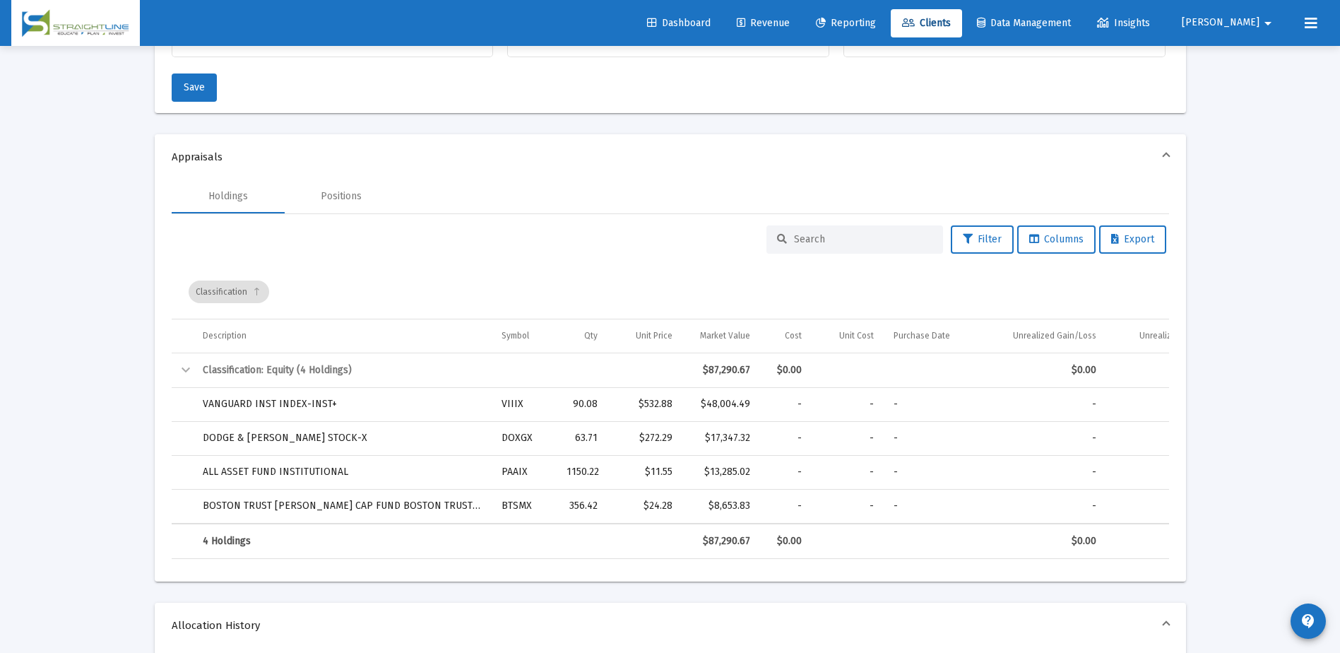
click at [824, 240] on input at bounding box center [863, 239] width 138 height 12
drag, startPoint x: 823, startPoint y: 240, endPoint x: 728, endPoint y: 294, distance: 109.5
click at [728, 294] on div "Classification" at bounding box center [674, 292] width 971 height 54
click at [806, 235] on input at bounding box center [863, 239] width 138 height 12
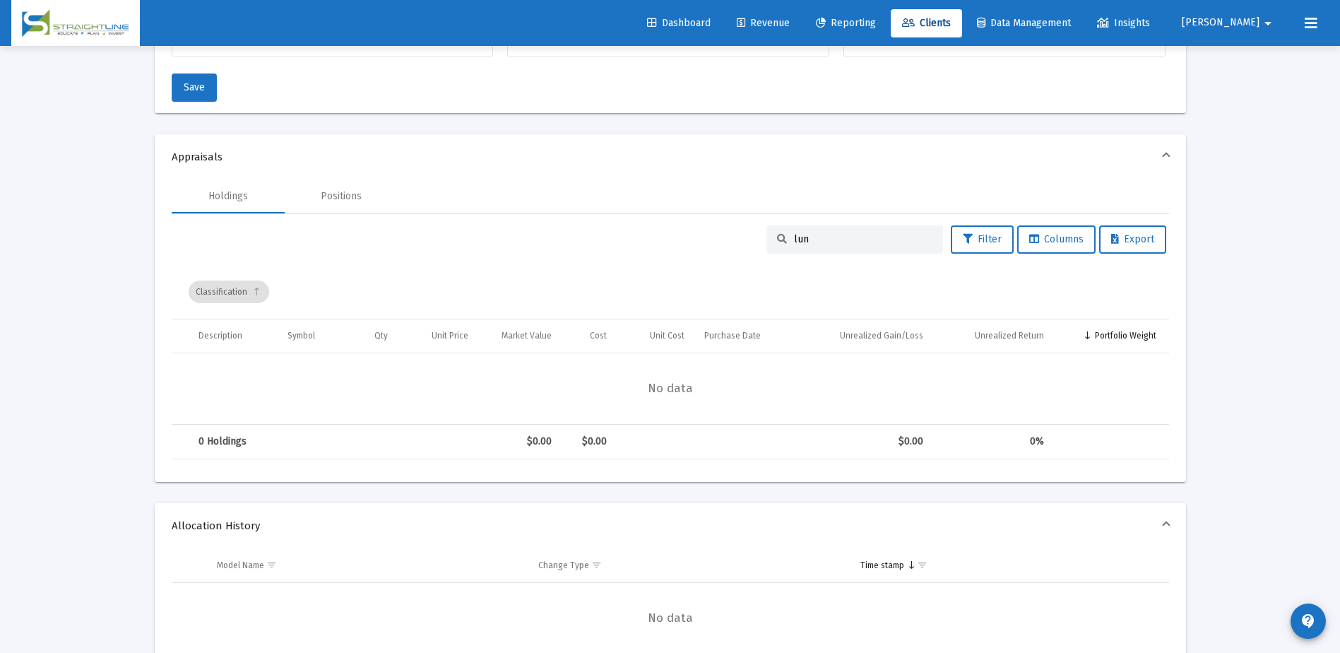
type input "lun"
click at [951, 23] on span "Clients" at bounding box center [926, 23] width 49 height 12
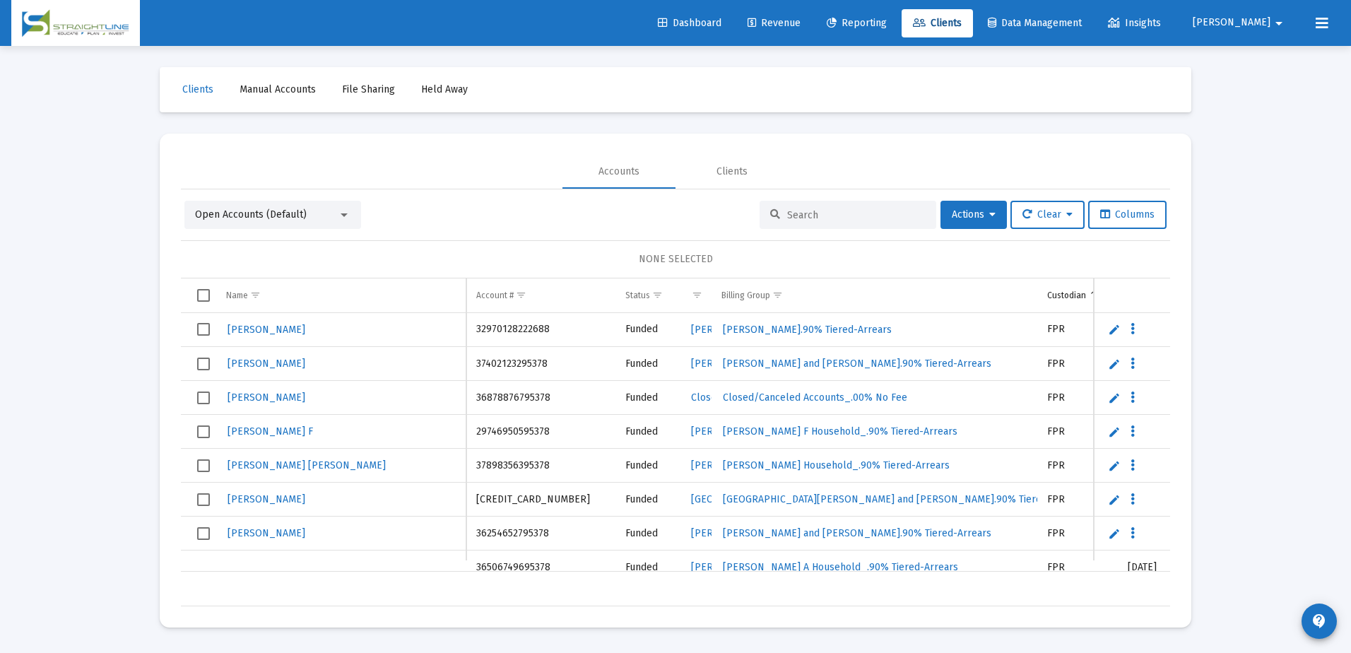
click at [844, 216] on input at bounding box center [856, 215] width 138 height 12
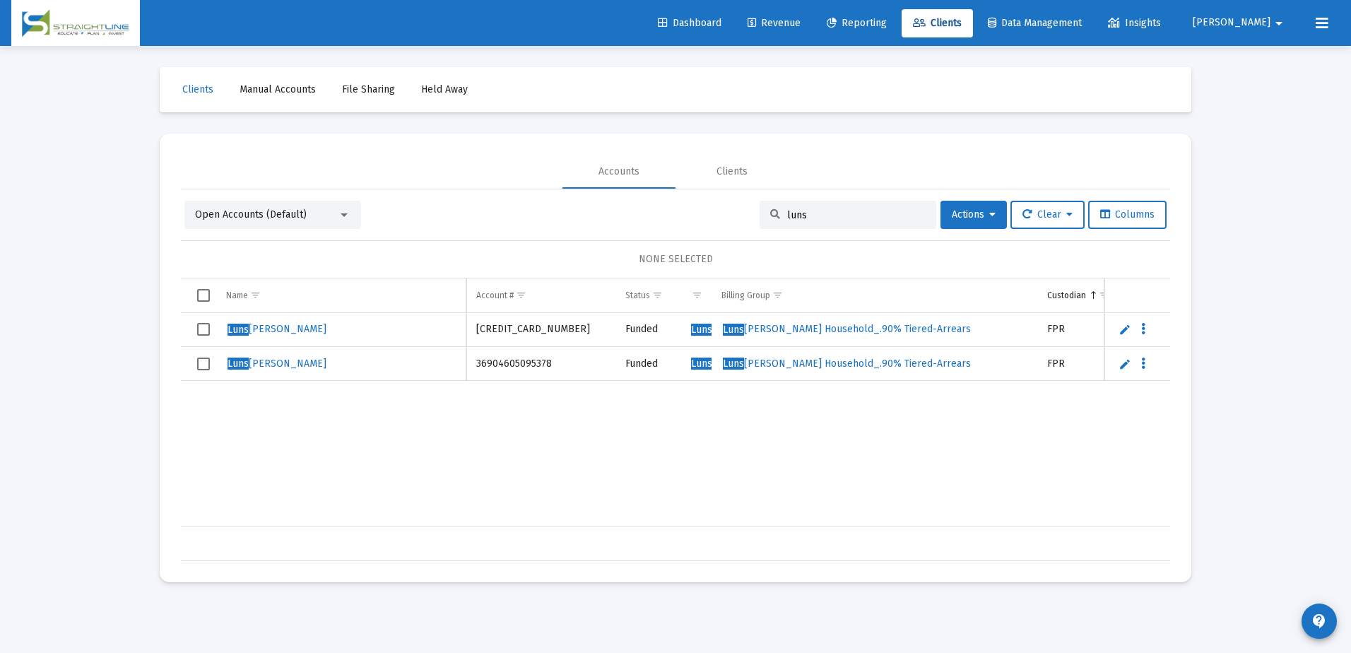
type input "luns"
click at [248, 324] on span "Luns" at bounding box center [238, 330] width 21 height 12
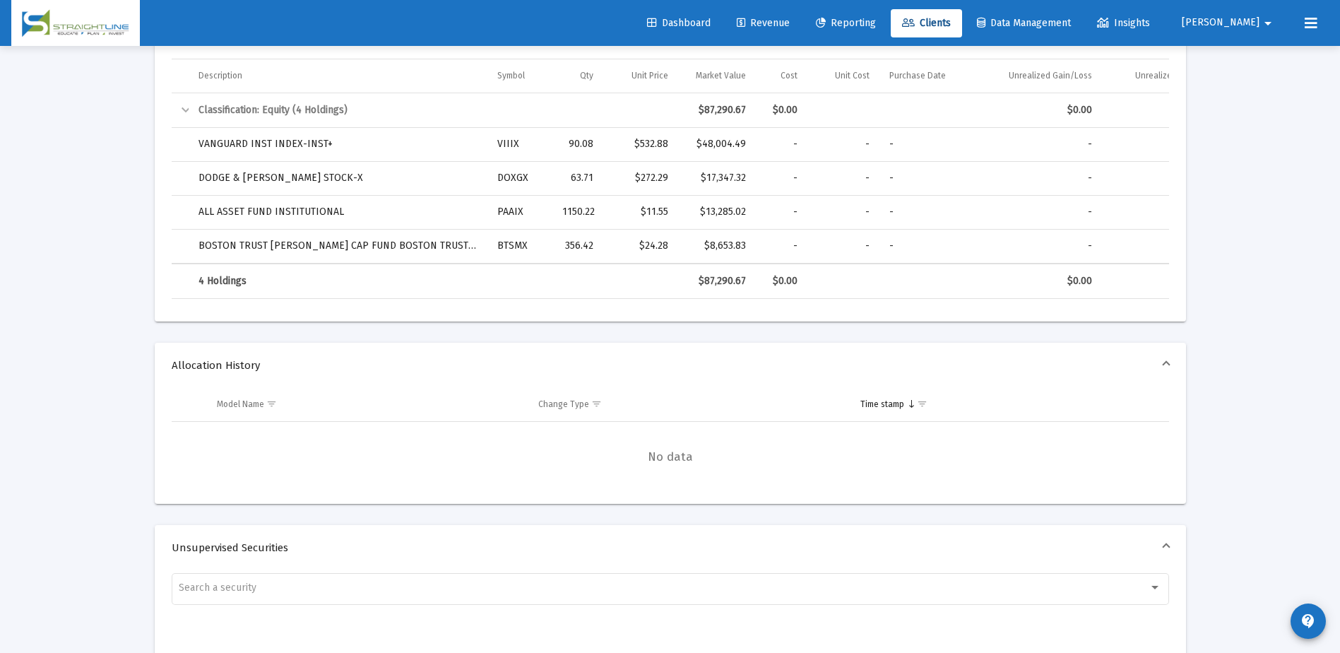
scroll to position [636, 0]
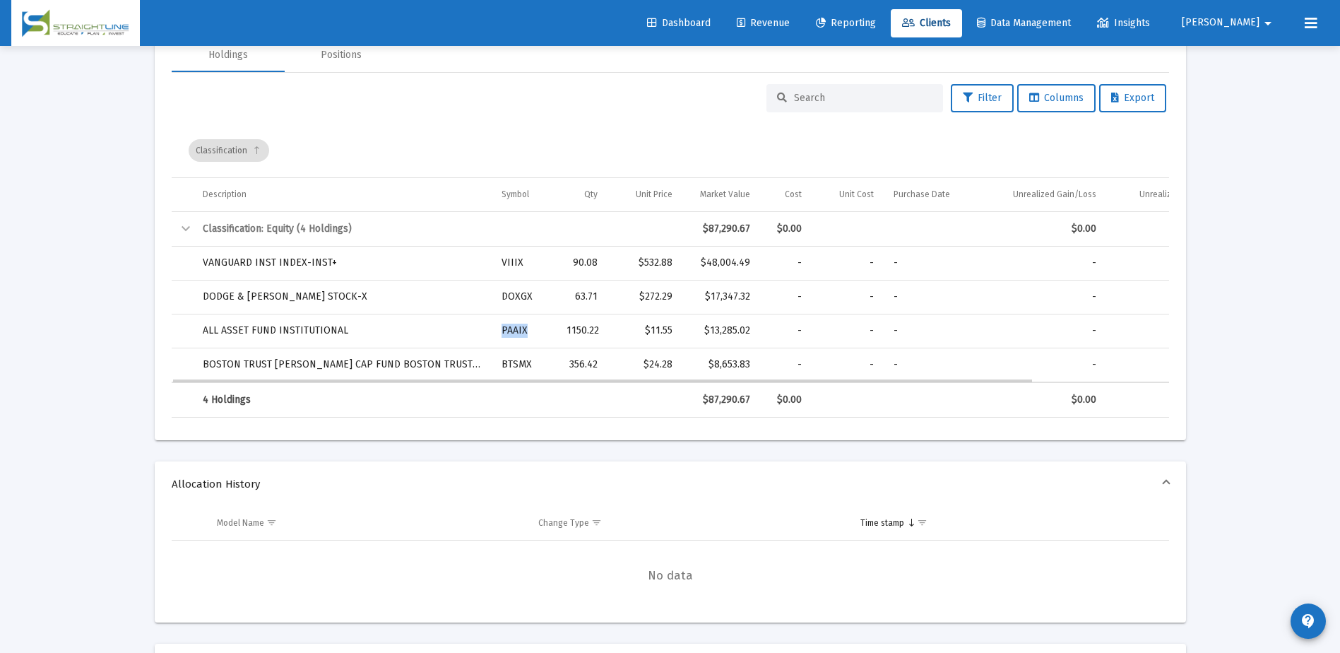
drag, startPoint x: 525, startPoint y: 332, endPoint x: 497, endPoint y: 333, distance: 27.6
click at [497, 333] on td "PAAIX" at bounding box center [524, 331] width 65 height 34
drag, startPoint x: 749, startPoint y: 329, endPoint x: 201, endPoint y: 252, distance: 553.8
click at [201, 252] on tbody "Classification: Equity (4 Holdings) $87,290.67 $0.00 $0.00 VANGUARD INST INDEX-…" at bounding box center [749, 297] width 1155 height 170
drag, startPoint x: 201, startPoint y: 252, endPoint x: 194, endPoint y: 331, distance: 80.1
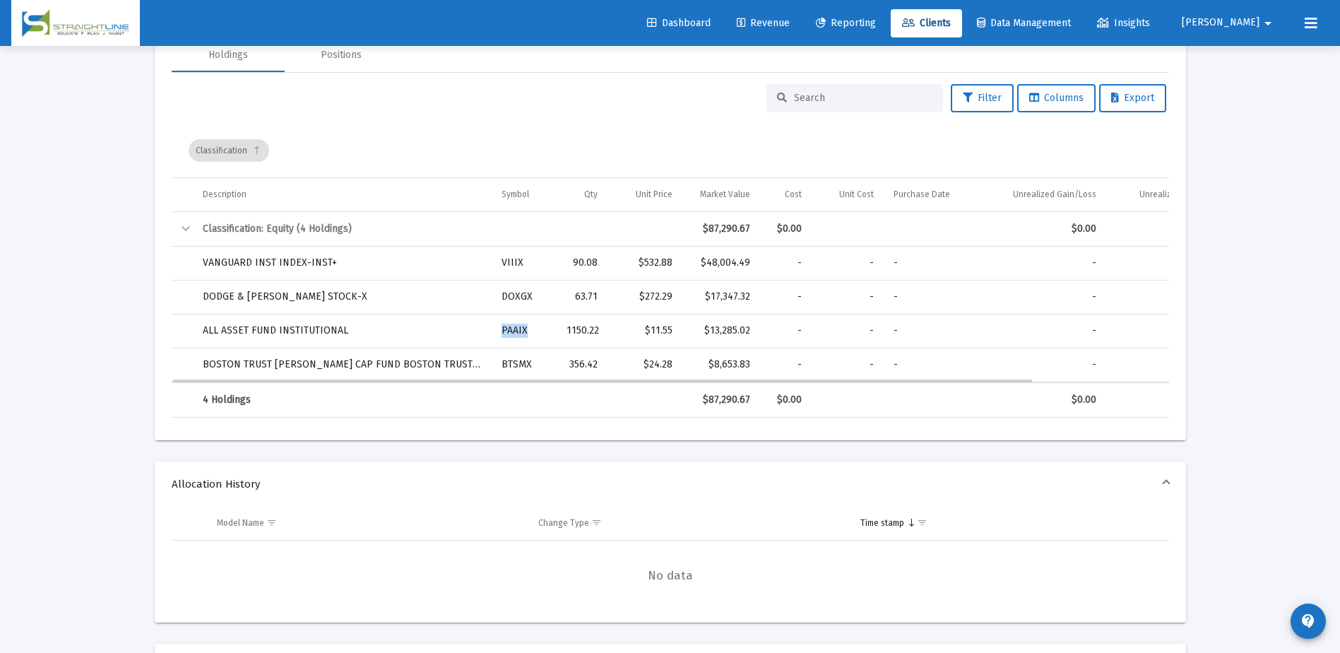
click at [194, 331] on td "ALL ASSET FUND INSTITUTIONAL" at bounding box center [343, 331] width 300 height 34
drag, startPoint x: 750, startPoint y: 329, endPoint x: 204, endPoint y: 269, distance: 550.2
click at [204, 269] on tbody "Classification: Equity (4 Holdings) $87,290.67 $0.00 $0.00 VANGUARD INST INDEX-…" at bounding box center [749, 297] width 1155 height 170
click at [754, 369] on td "$8,653.83" at bounding box center [722, 365] width 78 height 34
drag, startPoint x: 753, startPoint y: 367, endPoint x: 254, endPoint y: 273, distance: 507.1
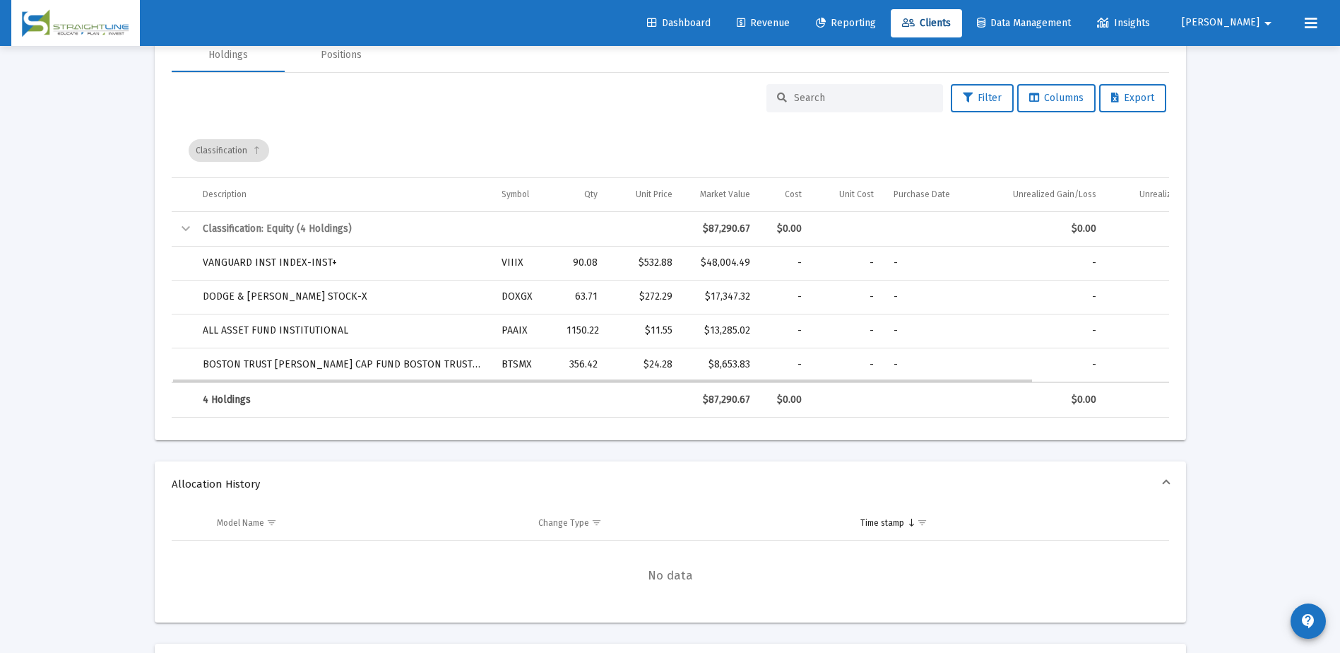
click at [254, 273] on tbody "Classification: Equity (4 Holdings) $87,290.67 $0.00 $0.00 VANGUARD INST INDEX-…" at bounding box center [749, 297] width 1155 height 170
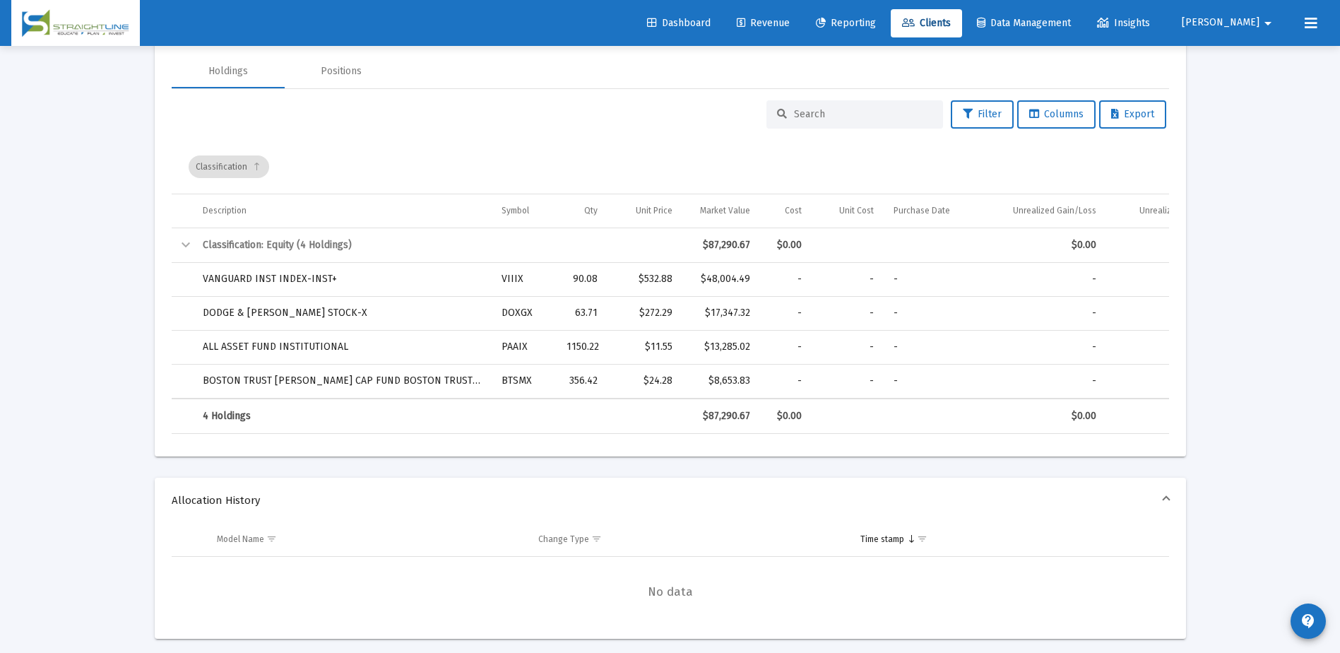
scroll to position [424, 0]
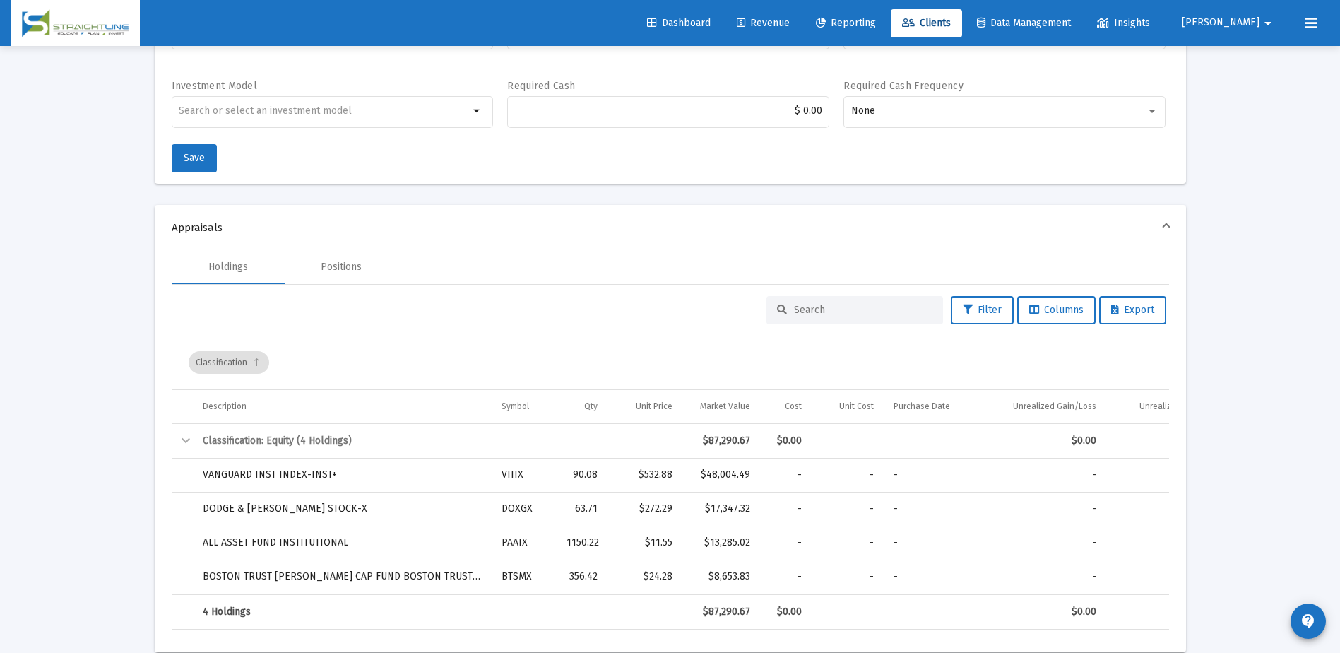
click at [841, 313] on input at bounding box center [863, 310] width 138 height 12
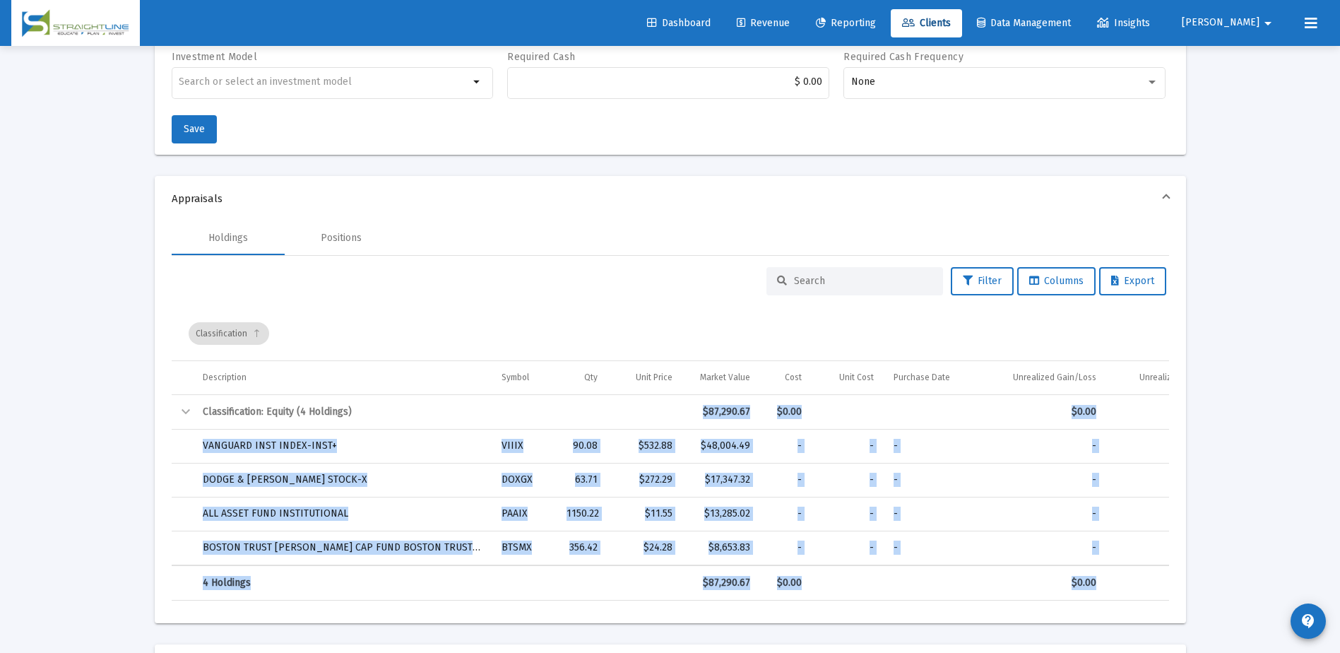
scroll to position [458, 0]
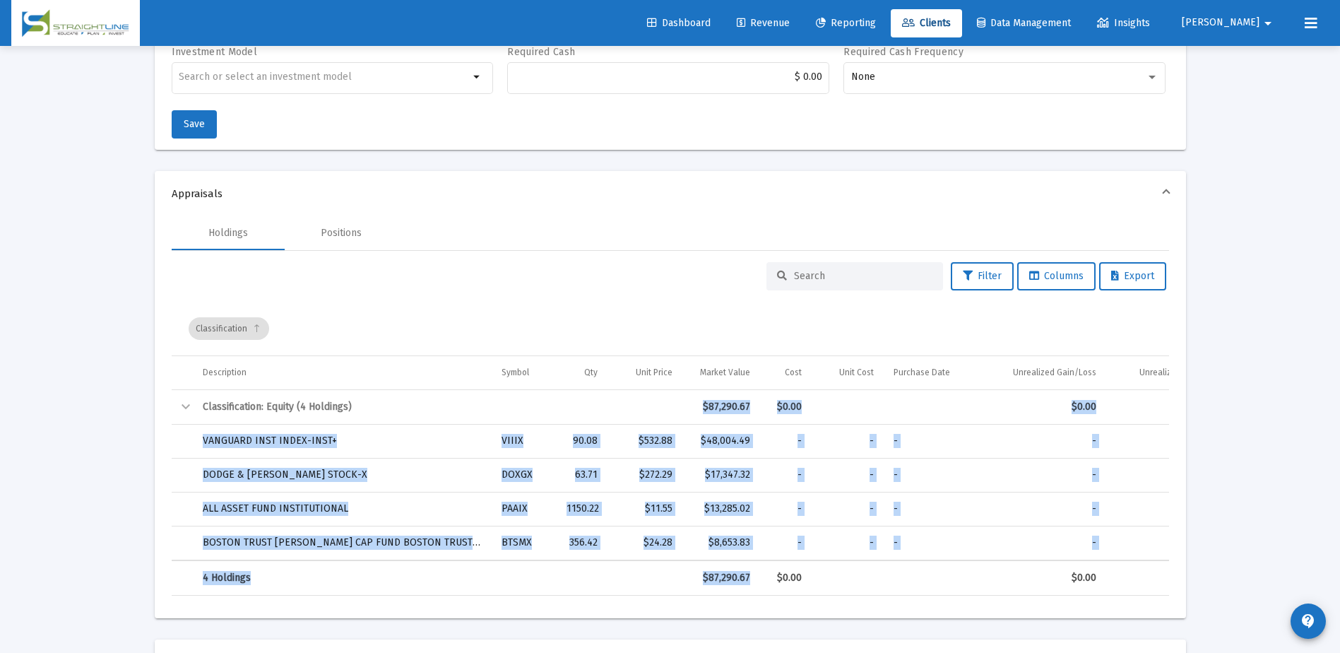
drag, startPoint x: 707, startPoint y: 512, endPoint x: 753, endPoint y: 578, distance: 80.2
click at [753, 578] on div "Classification Description Symbol Qty Unit Price Market Value Cost Unit Cost Pu…" at bounding box center [671, 449] width 998 height 294
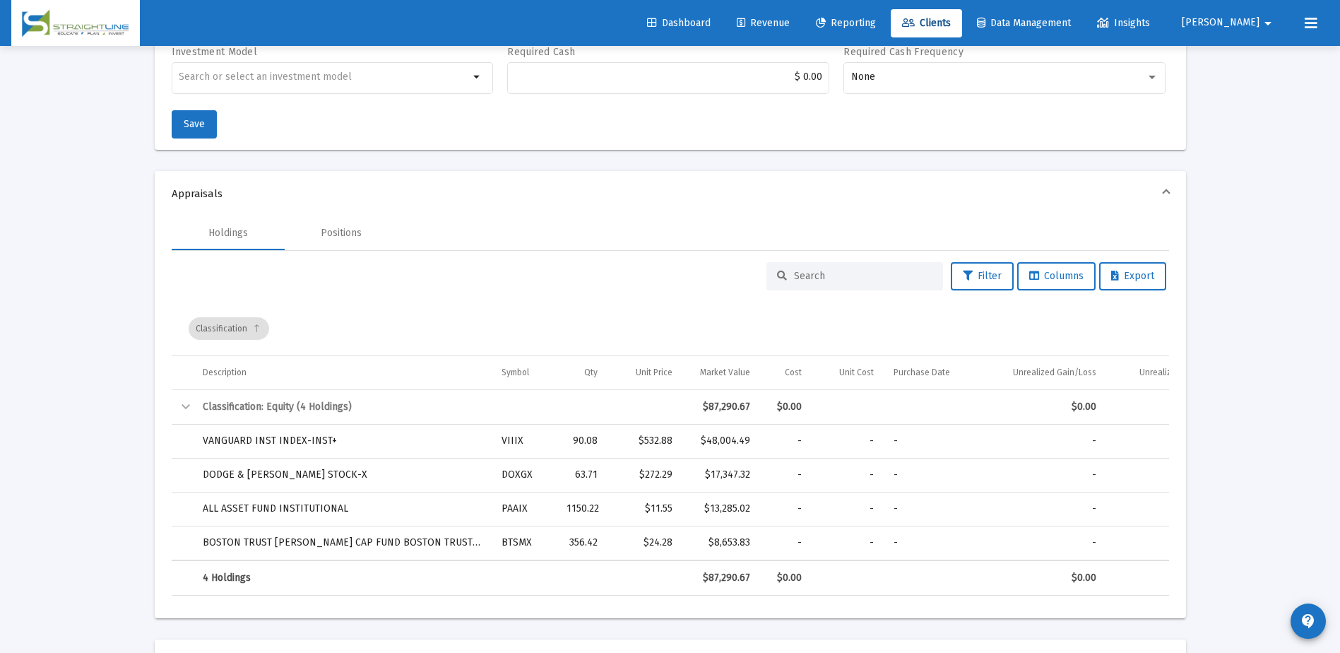
click at [1188, 519] on div "arrow_back Back to Clients Account Details Account Name [PERSON_NAME] C 457b Ac…" at bounding box center [671, 570] width 1060 height 1964
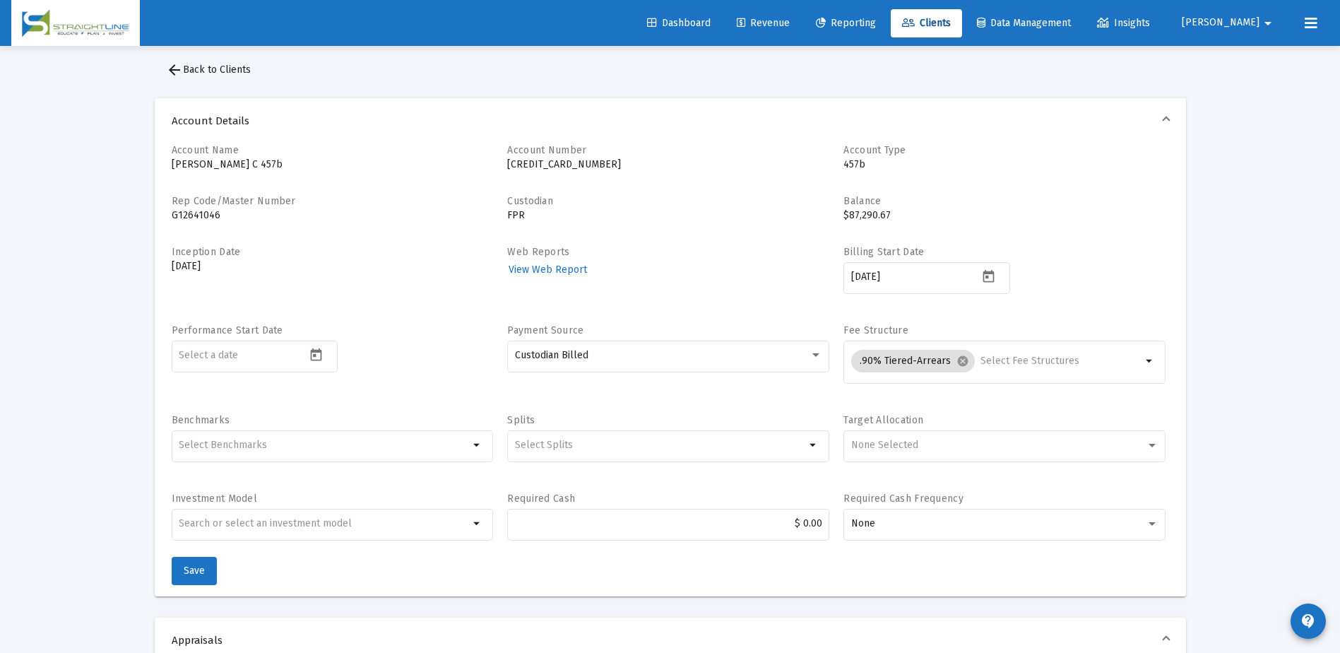
scroll to position [0, 0]
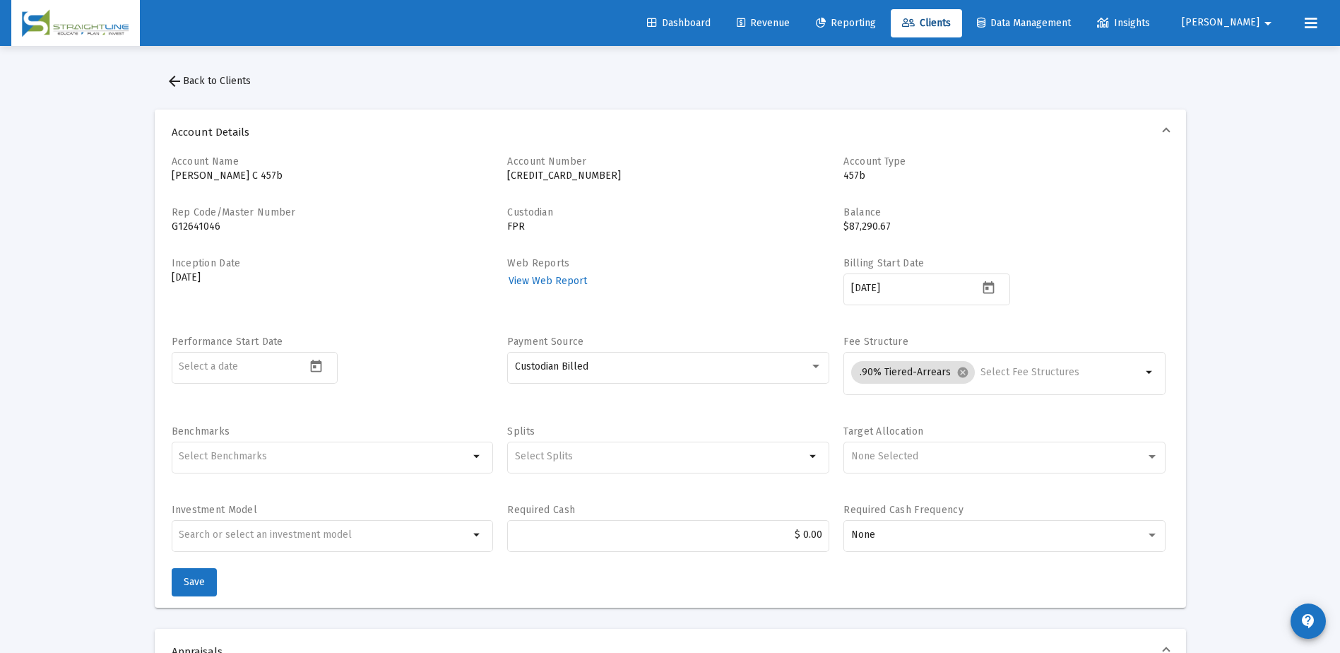
drag, startPoint x: 279, startPoint y: 173, endPoint x: 171, endPoint y: 172, distance: 108.1
click at [172, 172] on p "[PERSON_NAME] C 457b" at bounding box center [333, 176] width 322 height 14
drag, startPoint x: 171, startPoint y: 172, endPoint x: 244, endPoint y: 175, distance: 72.8
copy p "[PERSON_NAME] C 457b"
